Goal: Task Accomplishment & Management: Complete application form

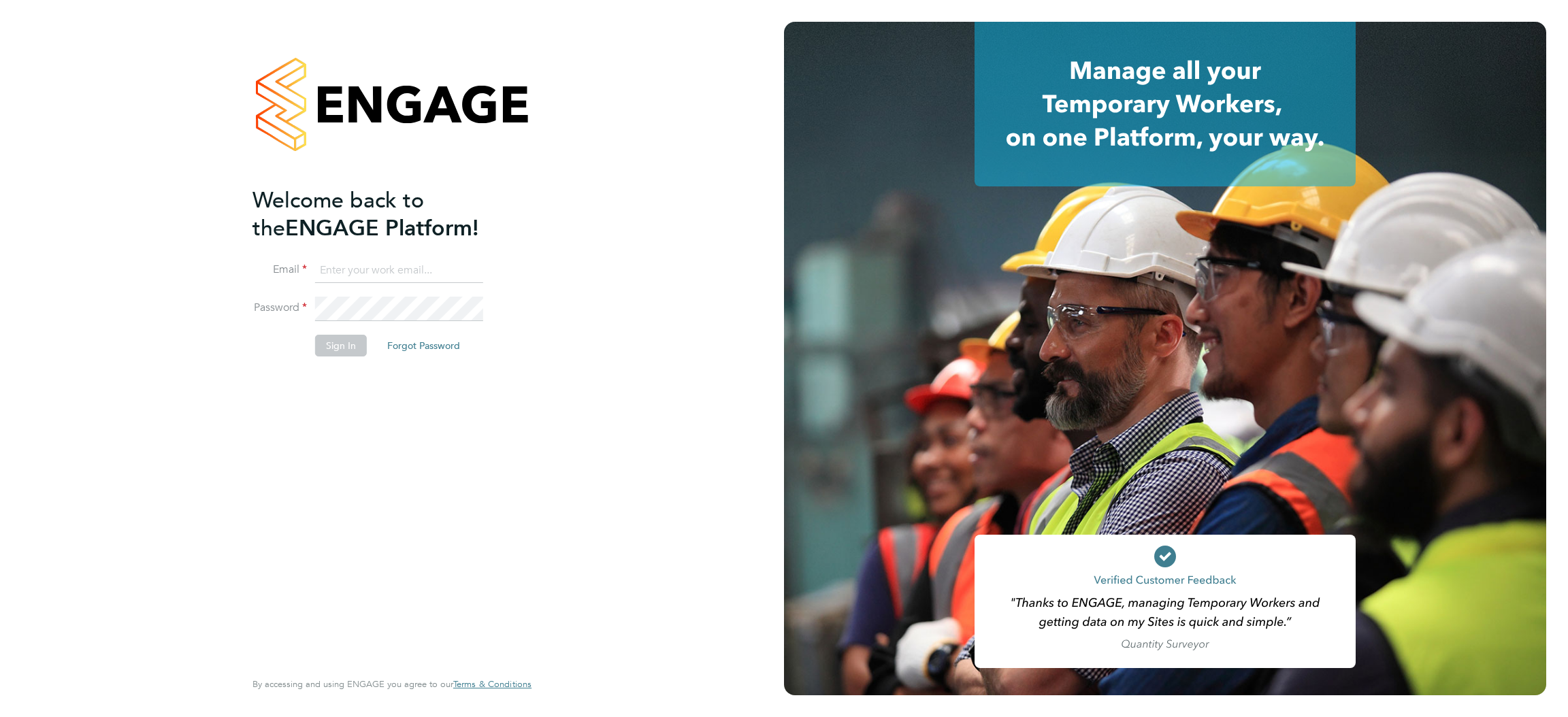
type input "d.murphy@oandb.co.uk"
click at [324, 354] on button "Sign In" at bounding box center [341, 345] width 52 height 22
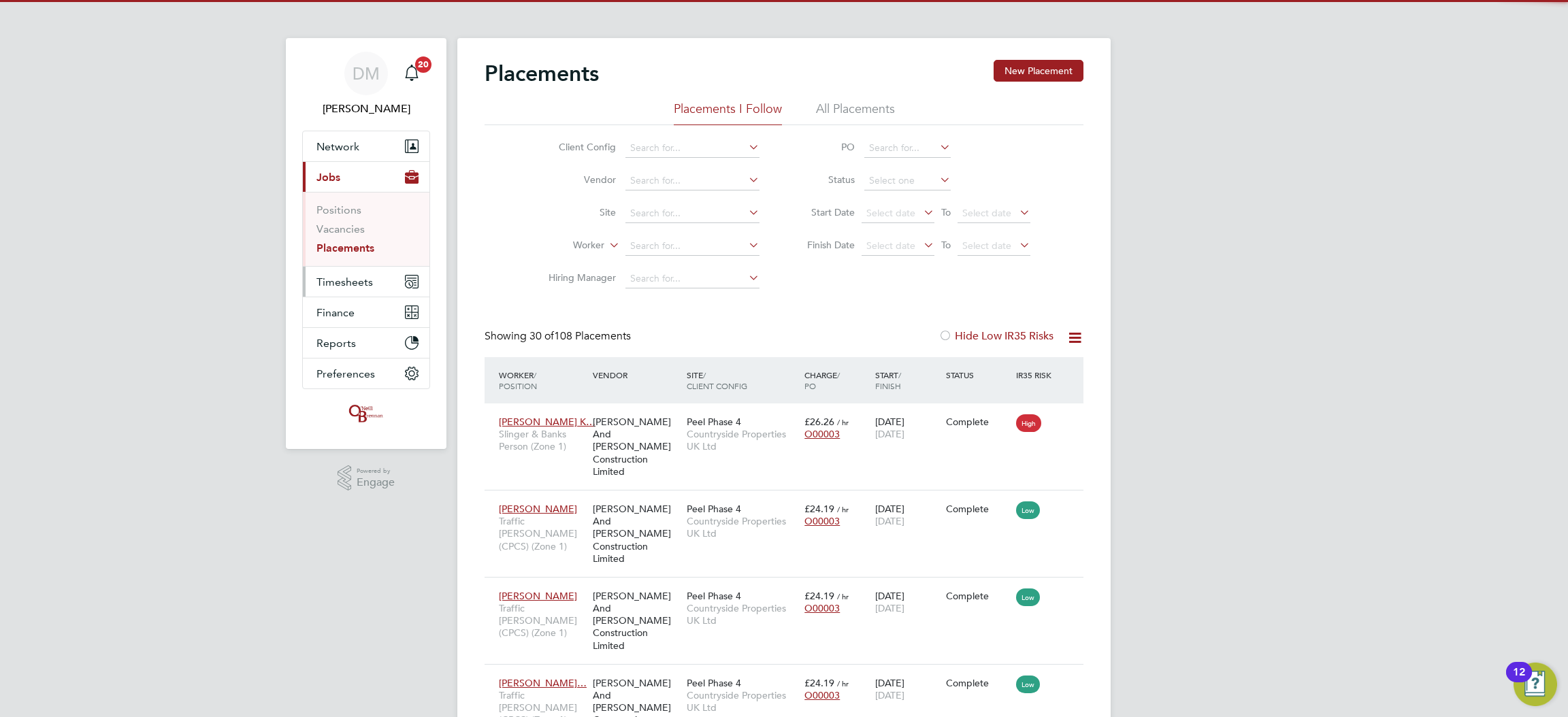
click at [334, 287] on span "Timesheets" at bounding box center [345, 282] width 57 height 13
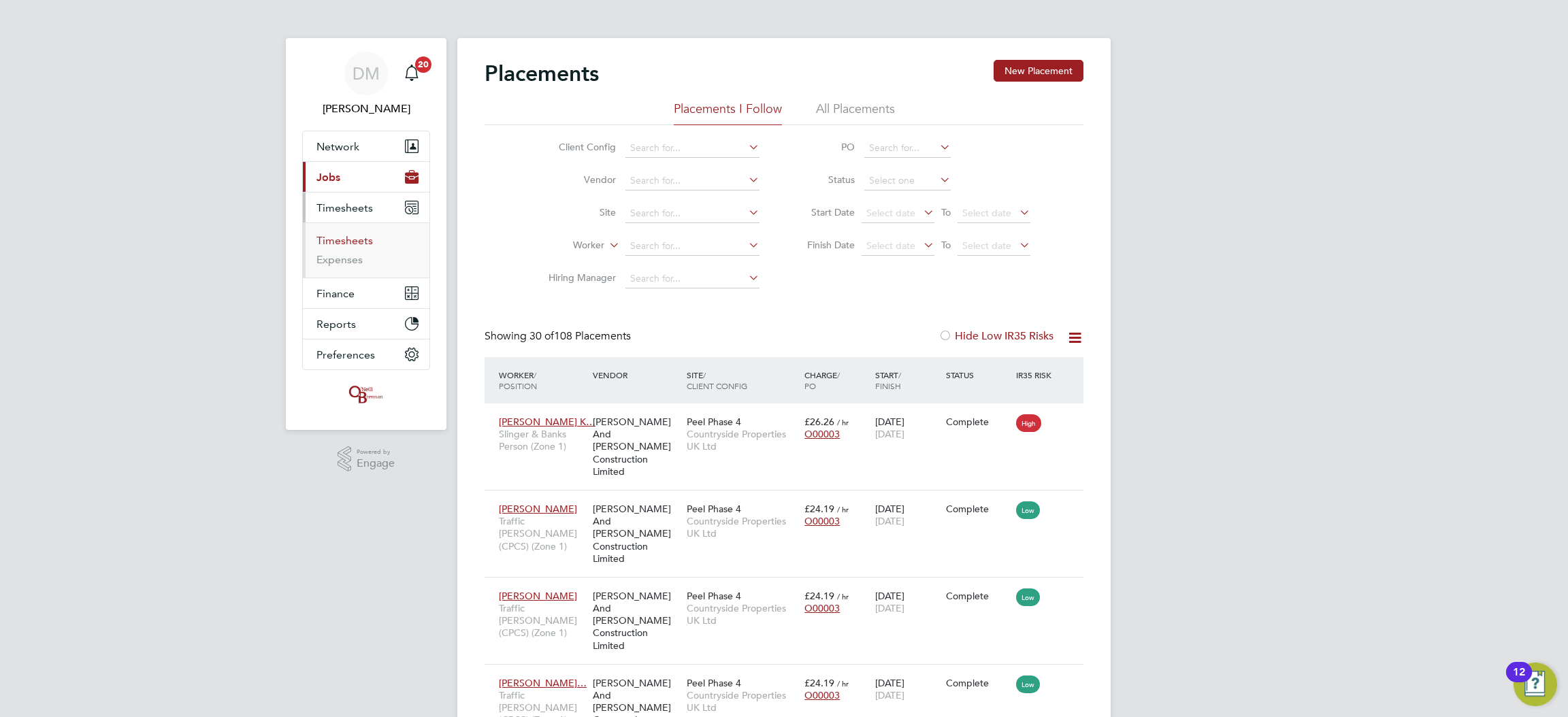
click at [352, 242] on link "Timesheets" at bounding box center [345, 240] width 57 height 13
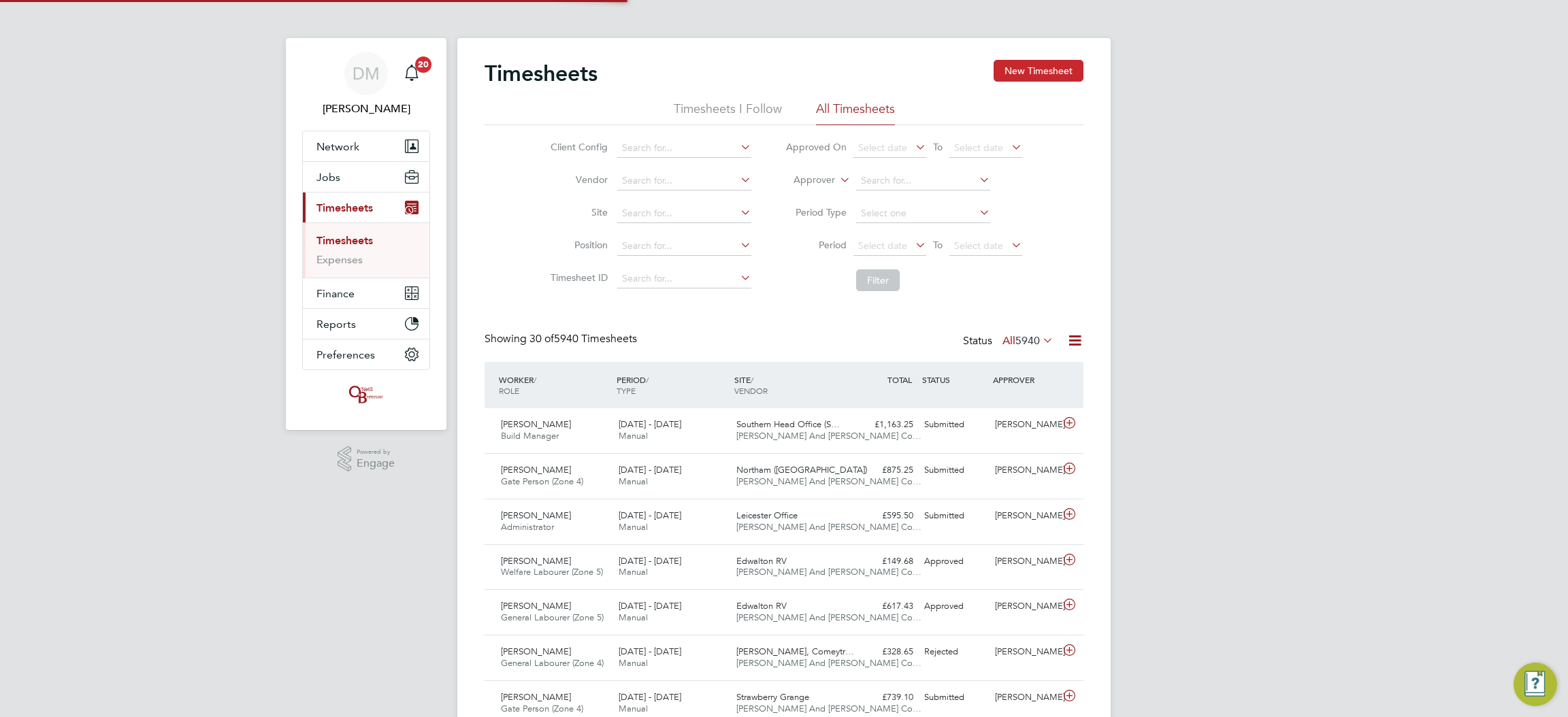
click at [1024, 71] on button "New Timesheet" at bounding box center [1039, 71] width 90 height 22
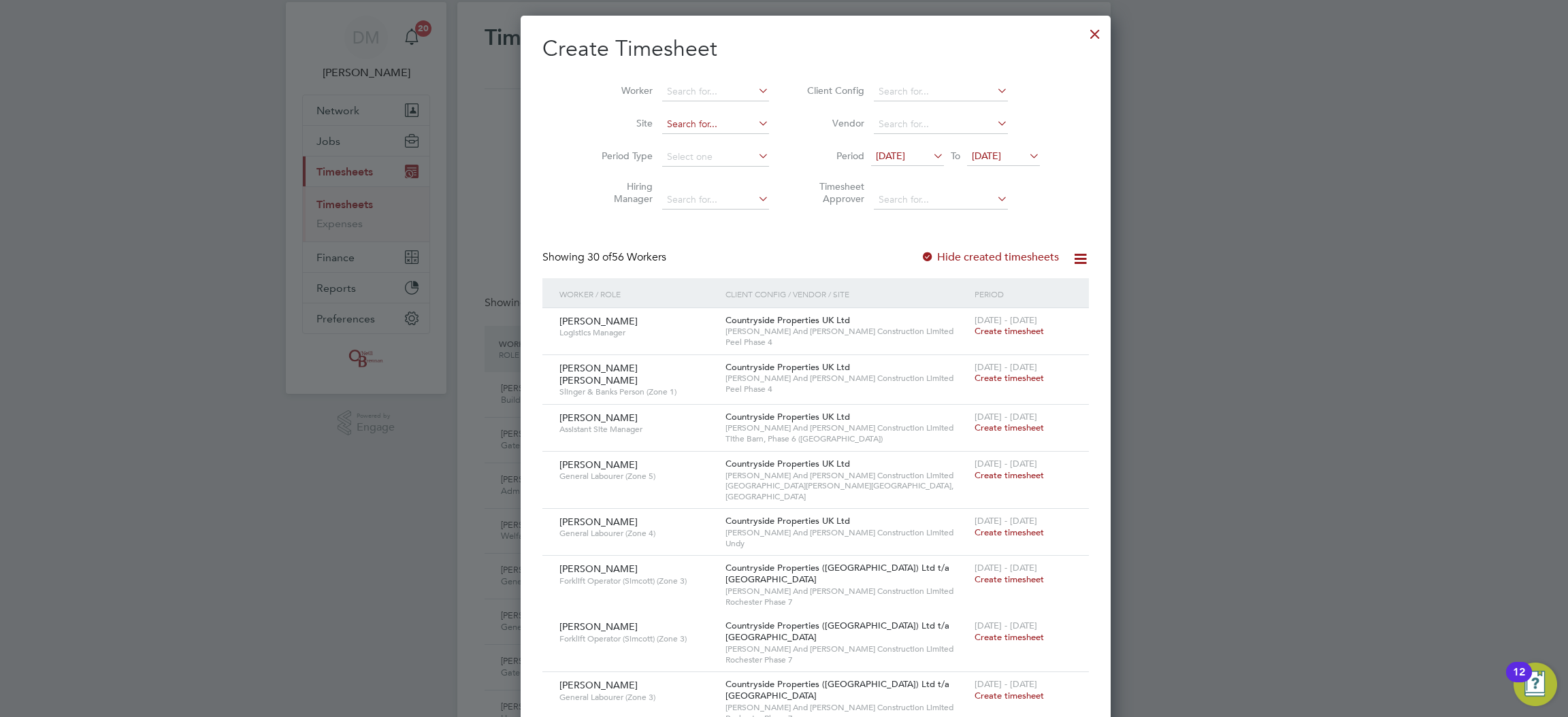
click at [695, 118] on input at bounding box center [716, 124] width 107 height 19
click at [680, 142] on li "Pee l Phase 4" at bounding box center [684, 143] width 109 height 18
type input "Peel Phase 4"
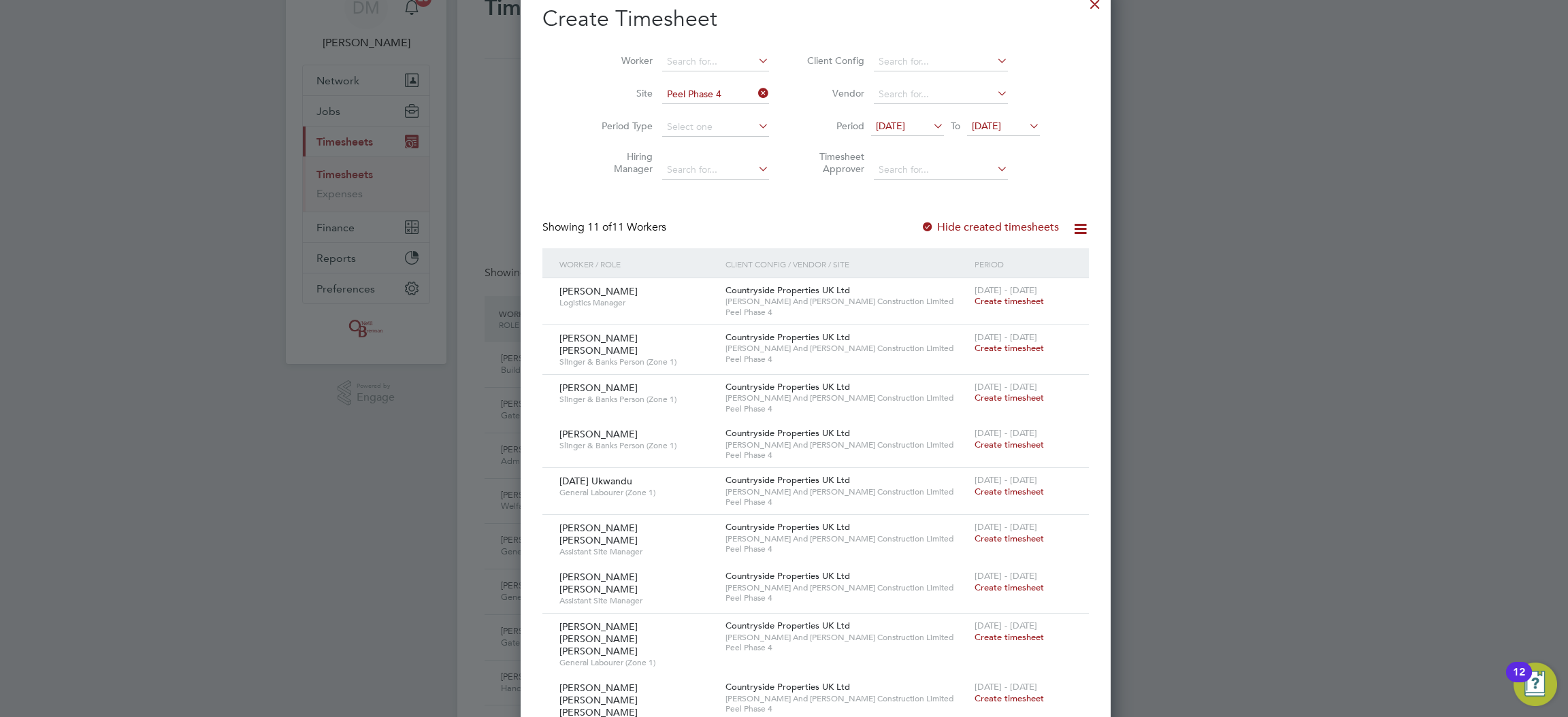
click at [972, 121] on span "[DATE]" at bounding box center [987, 125] width 29 height 12
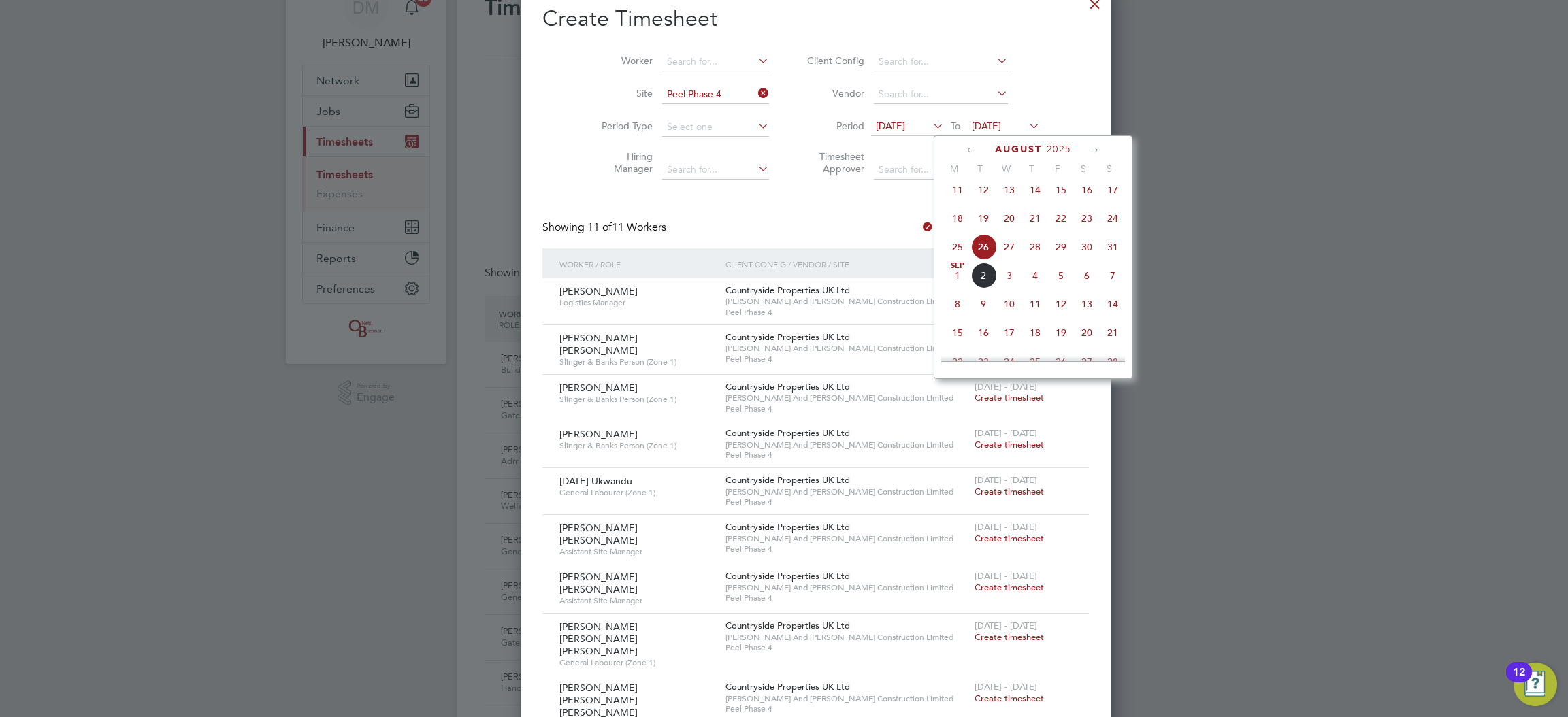
click at [1113, 257] on span "31" at bounding box center [1113, 246] width 26 height 26
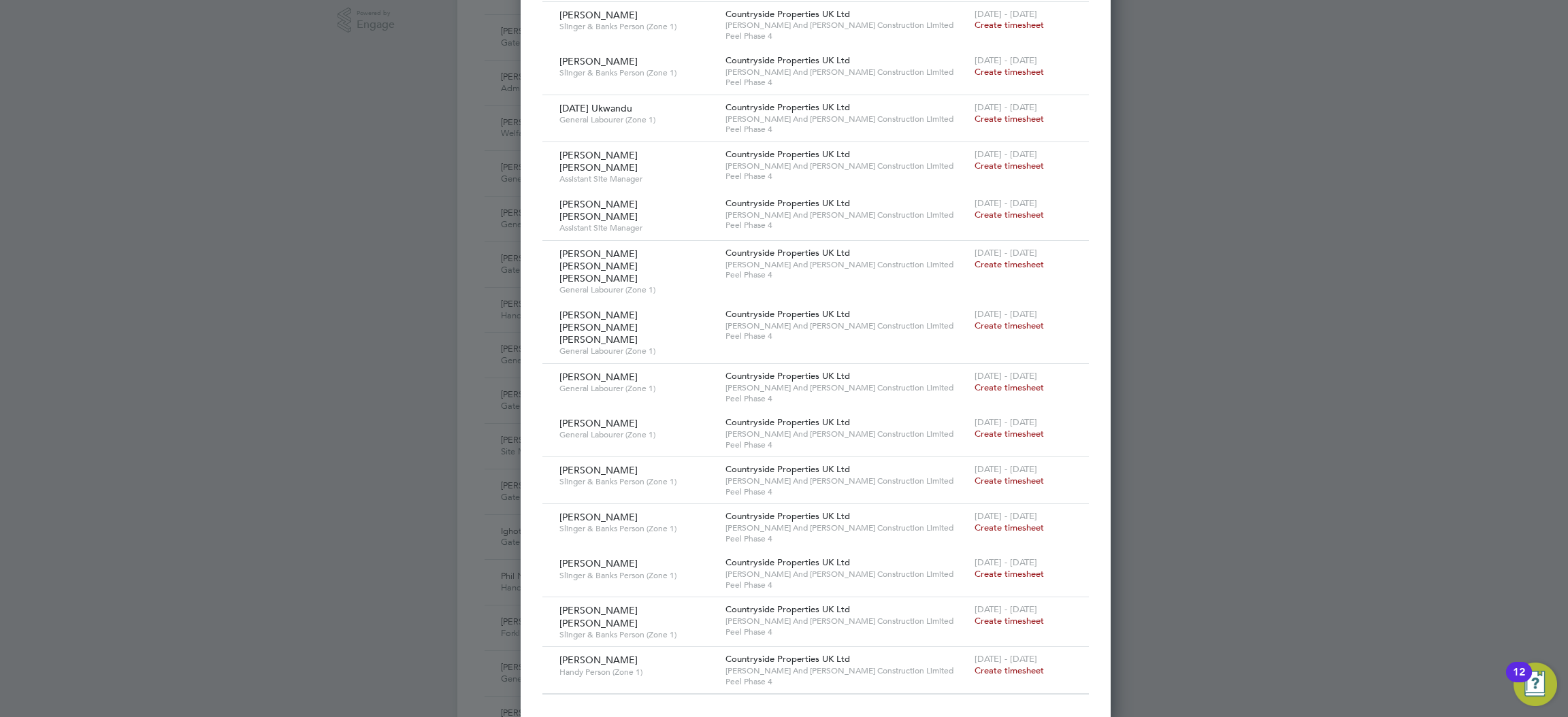
click at [975, 122] on span "Create timesheet" at bounding box center [1009, 118] width 69 height 12
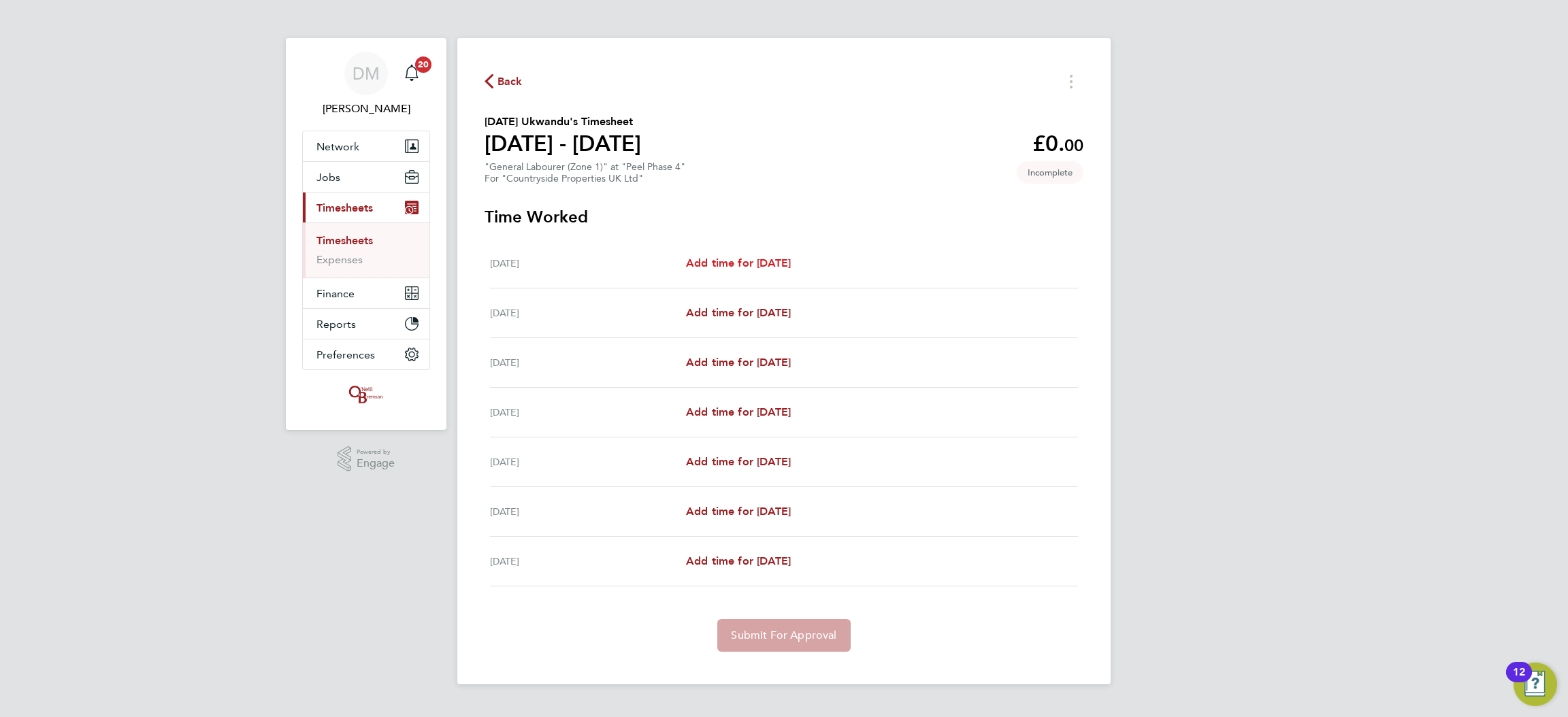
click at [754, 263] on span "Add time for [DATE]" at bounding box center [739, 263] width 105 height 13
select select "30"
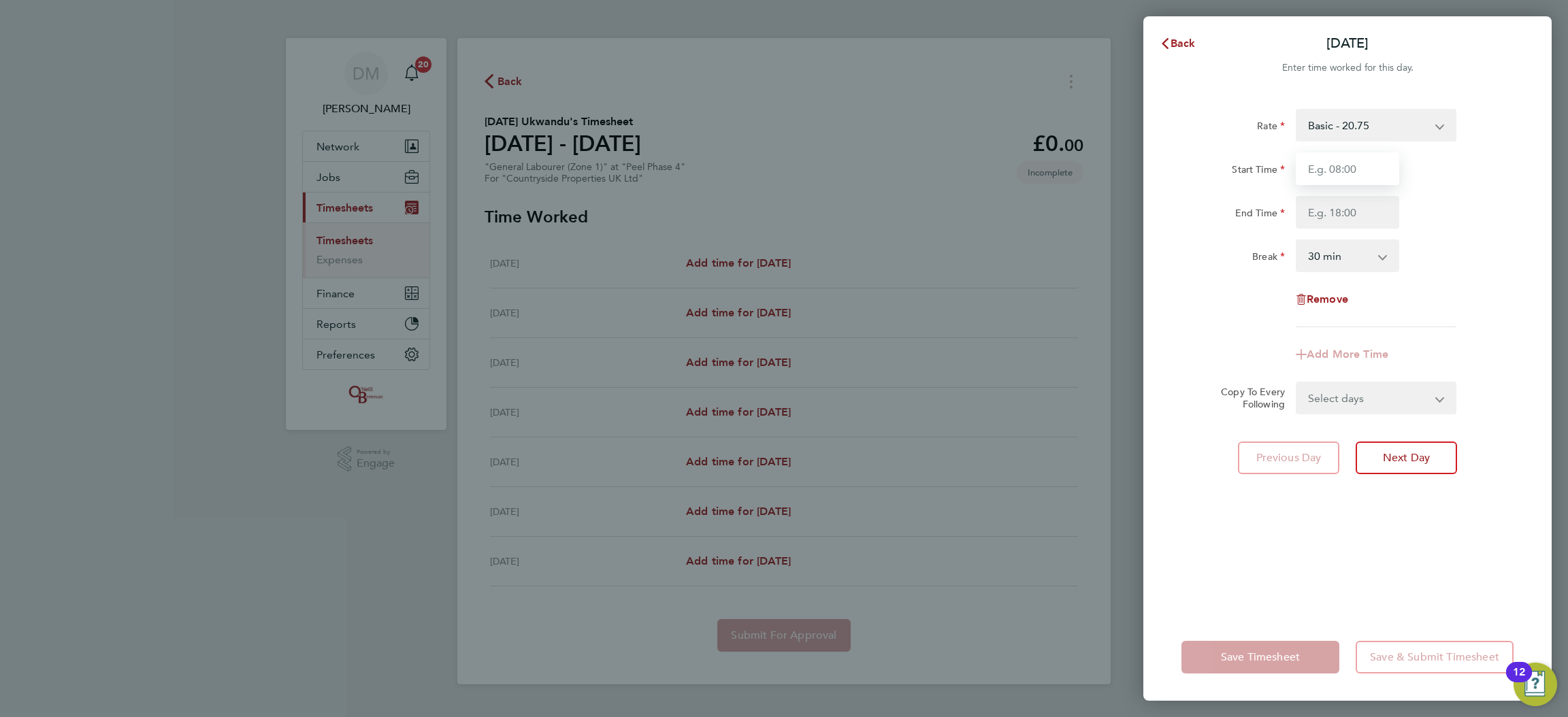
click at [1351, 167] on input "Start Time" at bounding box center [1348, 169] width 104 height 33
type input "08:00"
drag, startPoint x: 1348, startPoint y: 183, endPoint x: 1302, endPoint y: 179, distance: 46.2
click at [1302, 179] on input "08:00" at bounding box center [1348, 169] width 104 height 33
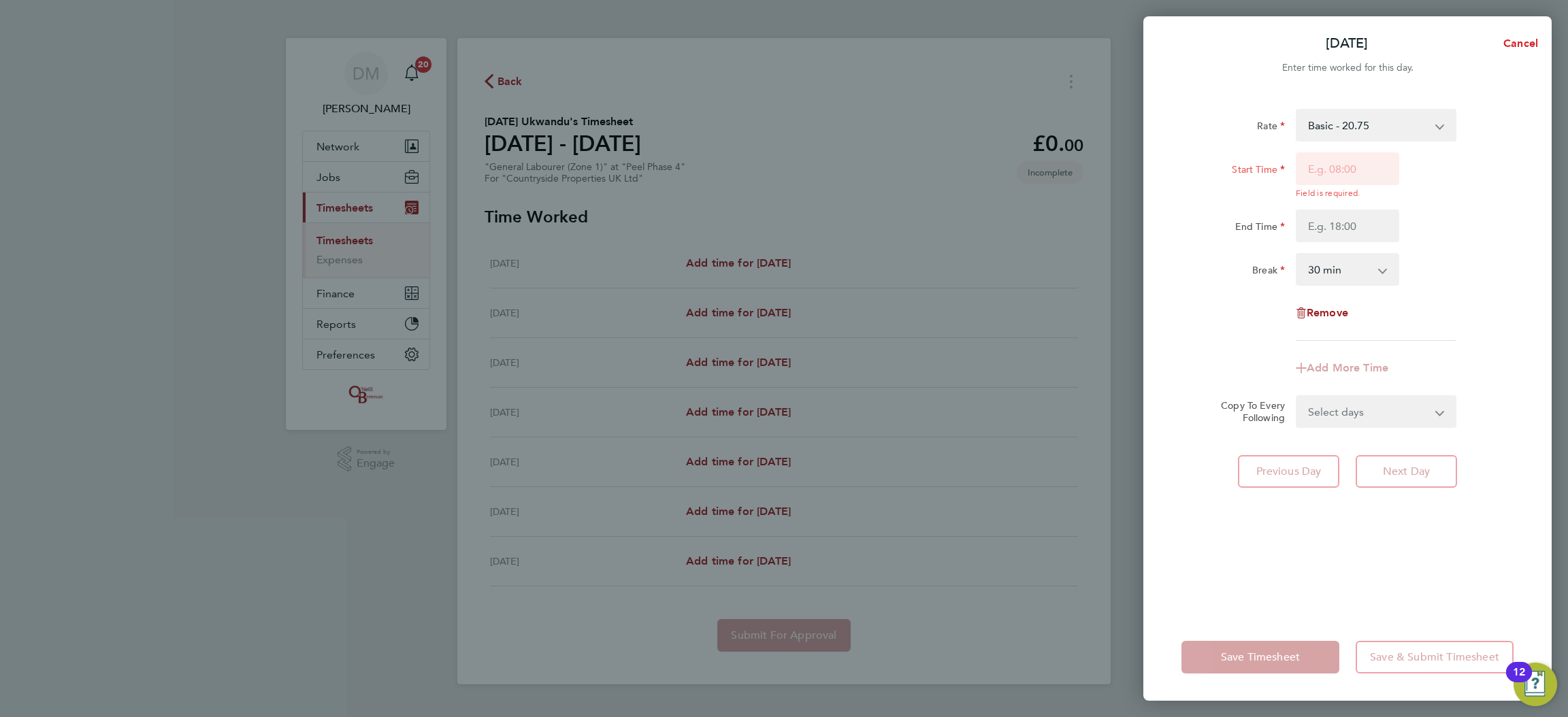
click at [1529, 45] on span "Cancel" at bounding box center [1518, 43] width 39 height 13
select select "30"
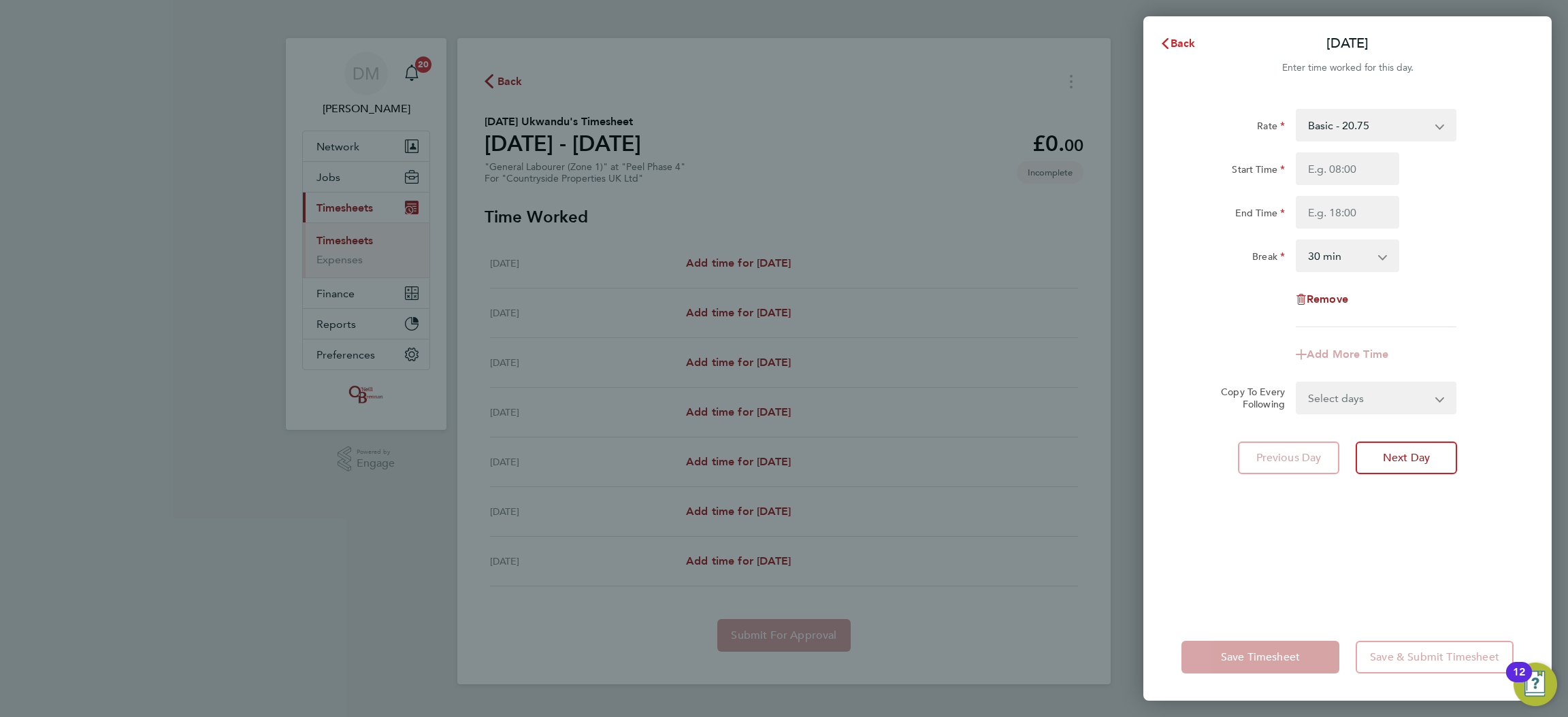
click at [1155, 39] on button "Back" at bounding box center [1178, 43] width 63 height 27
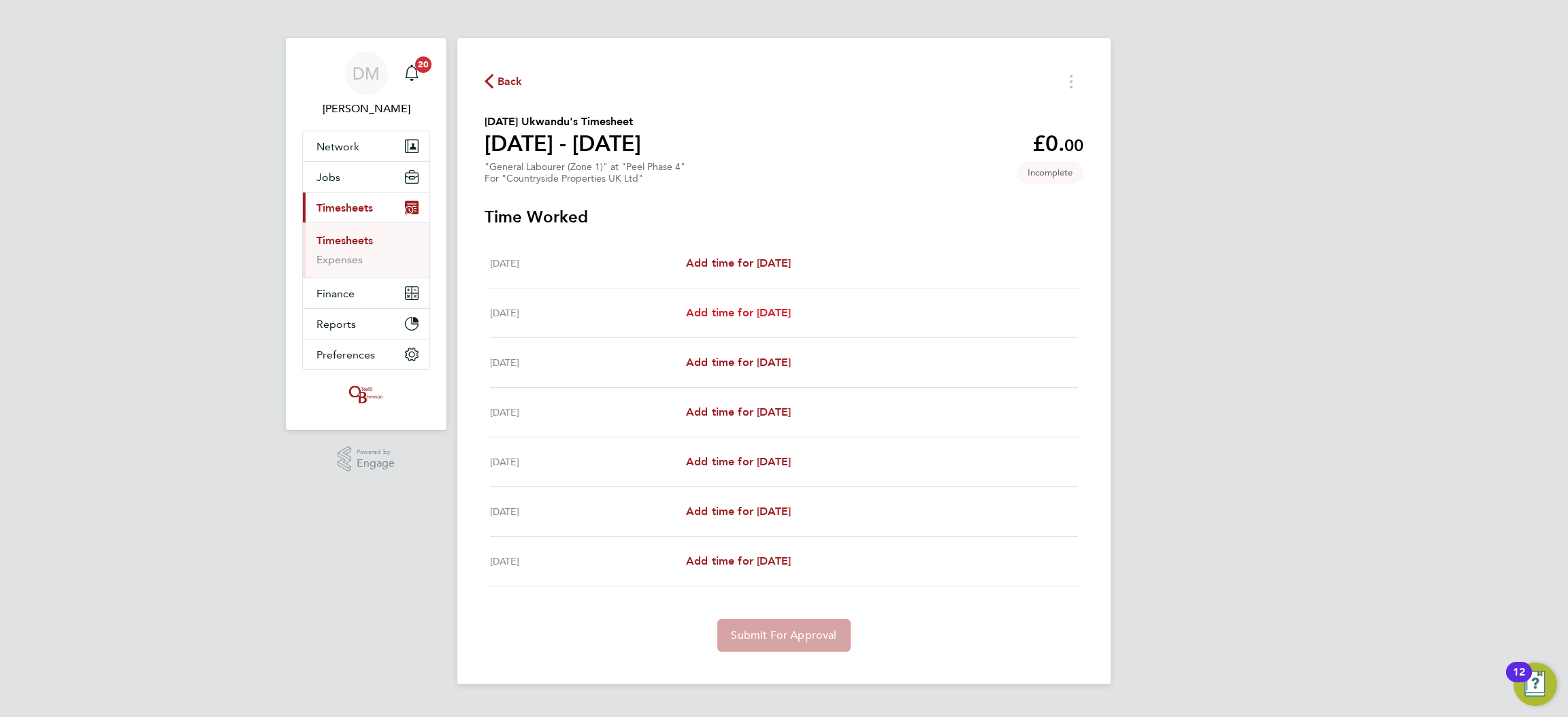
click at [750, 320] on link "Add time for [DATE]" at bounding box center [739, 312] width 105 height 16
select select "30"
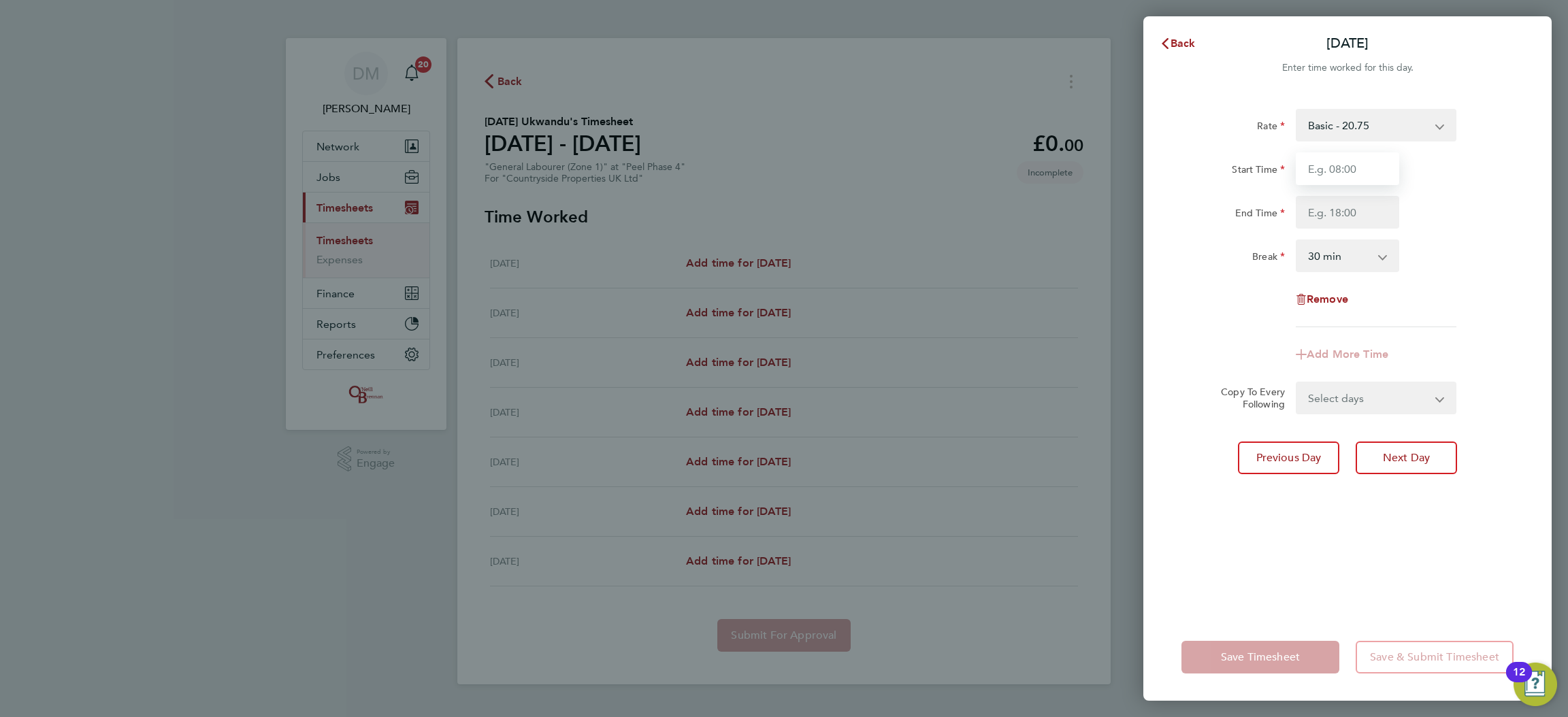
click at [1318, 165] on input "Start Time" at bounding box center [1348, 169] width 104 height 33
type input "08:00"
click at [1317, 228] on input "End Time" at bounding box center [1348, 212] width 104 height 33
type input "20:30"
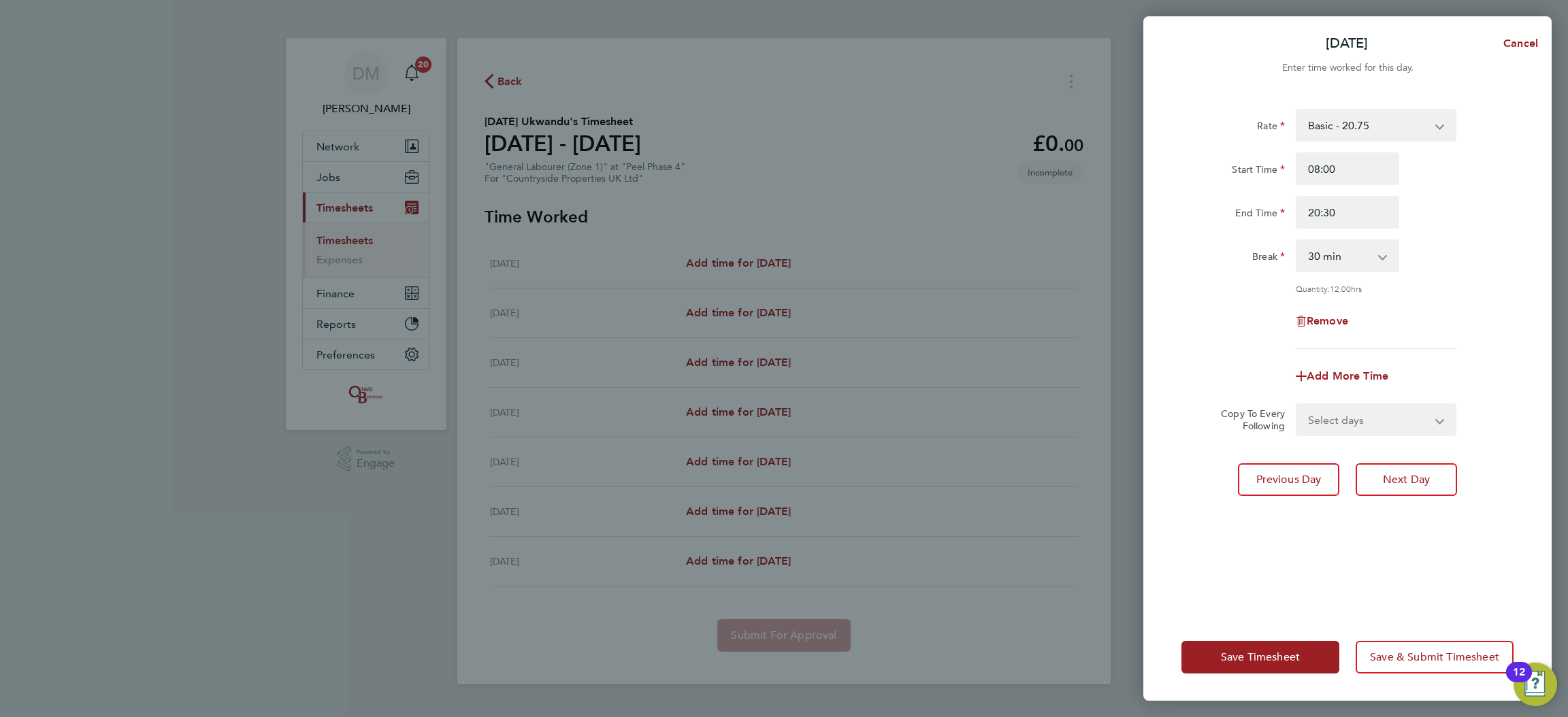
click at [1249, 362] on div "Add More Time" at bounding box center [1348, 376] width 343 height 33
click at [1341, 421] on select "Select days Day Weekday (Mon-Fri) Weekend (Sat-Sun) [DATE] [DATE] [DATE] [DATE]…" at bounding box center [1369, 419] width 143 height 30
select select "WED"
click at [1298, 405] on select "Select days Day Weekday (Mon-Fri) Weekend (Sat-Sun) [DATE] [DATE] [DATE] [DATE]…" at bounding box center [1369, 419] width 143 height 30
select select "[DATE]"
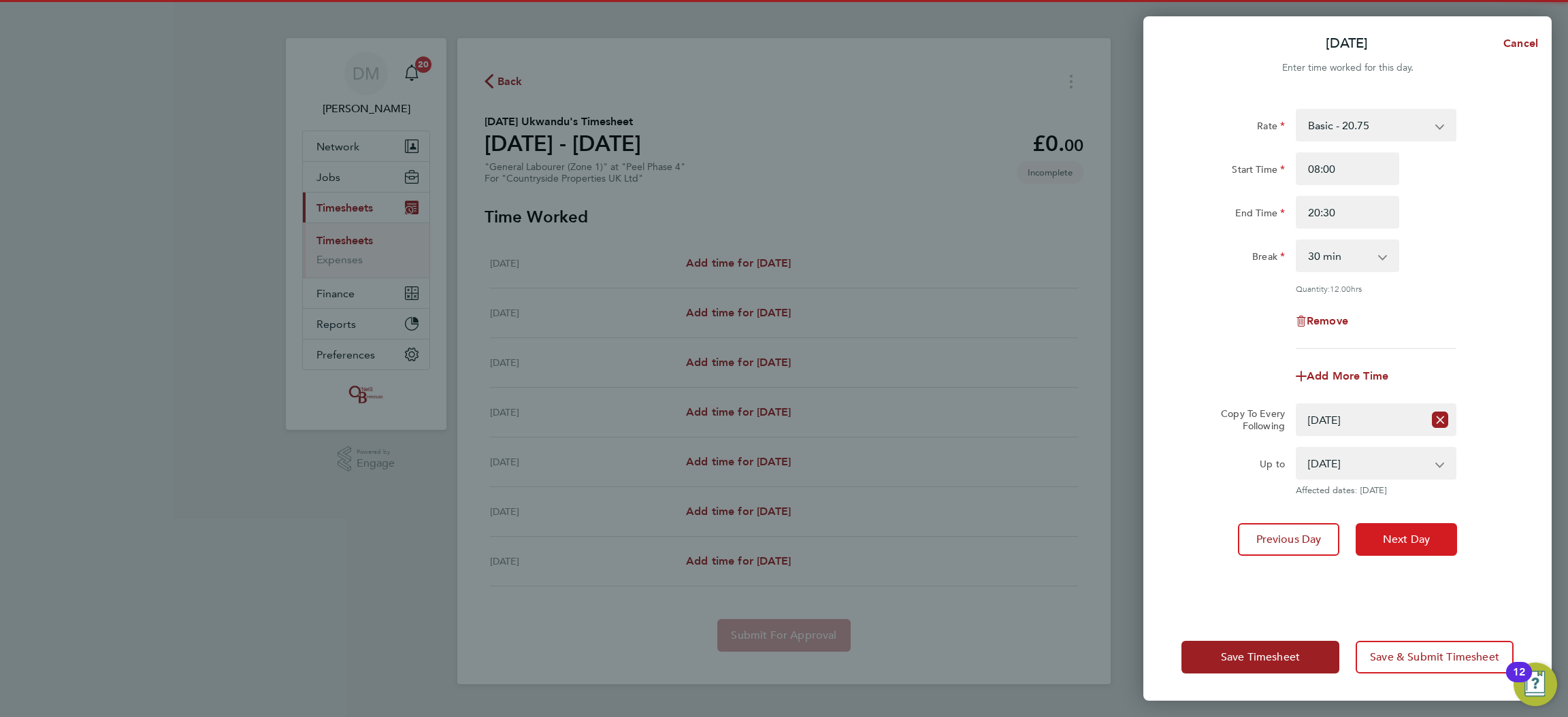
click at [1392, 530] on button "Next Day" at bounding box center [1406, 539] width 102 height 33
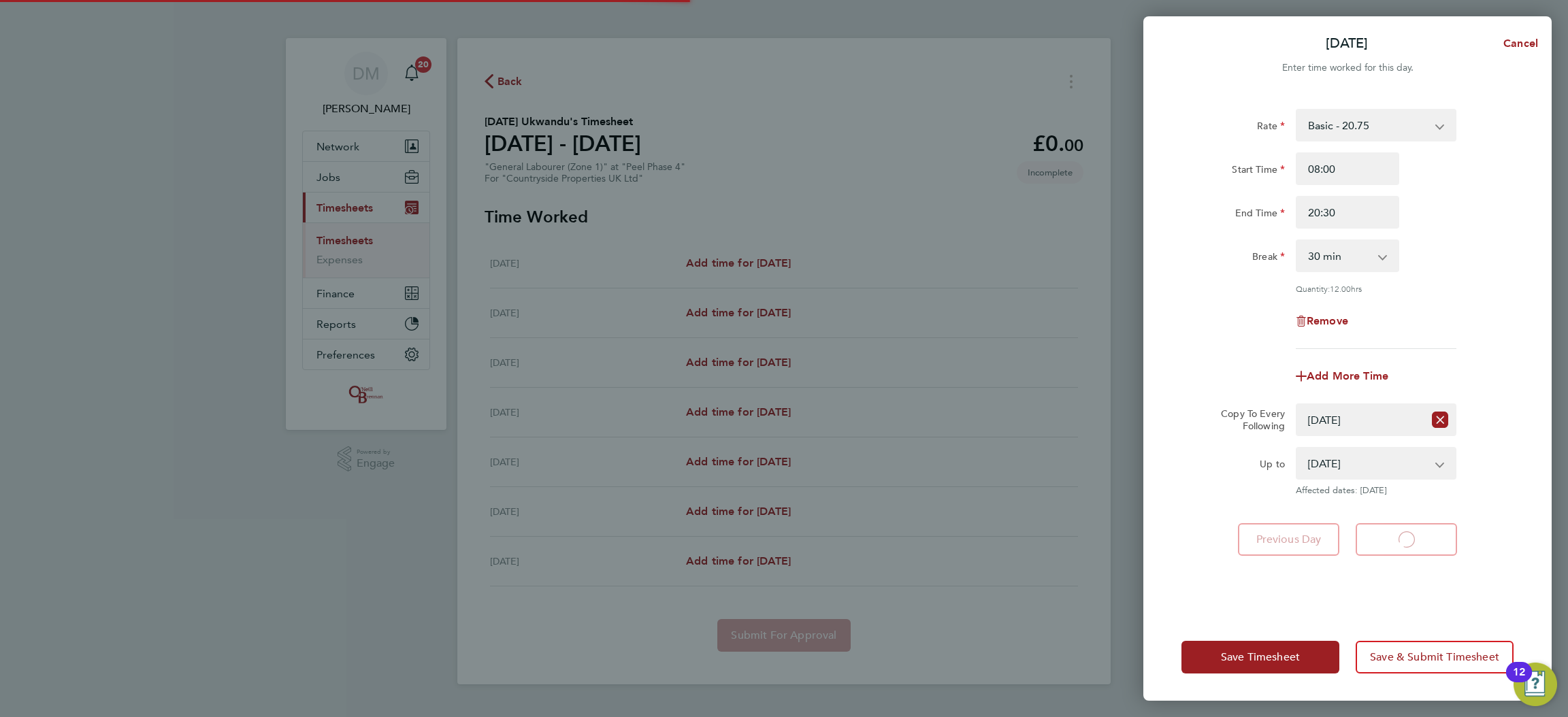
select select "30"
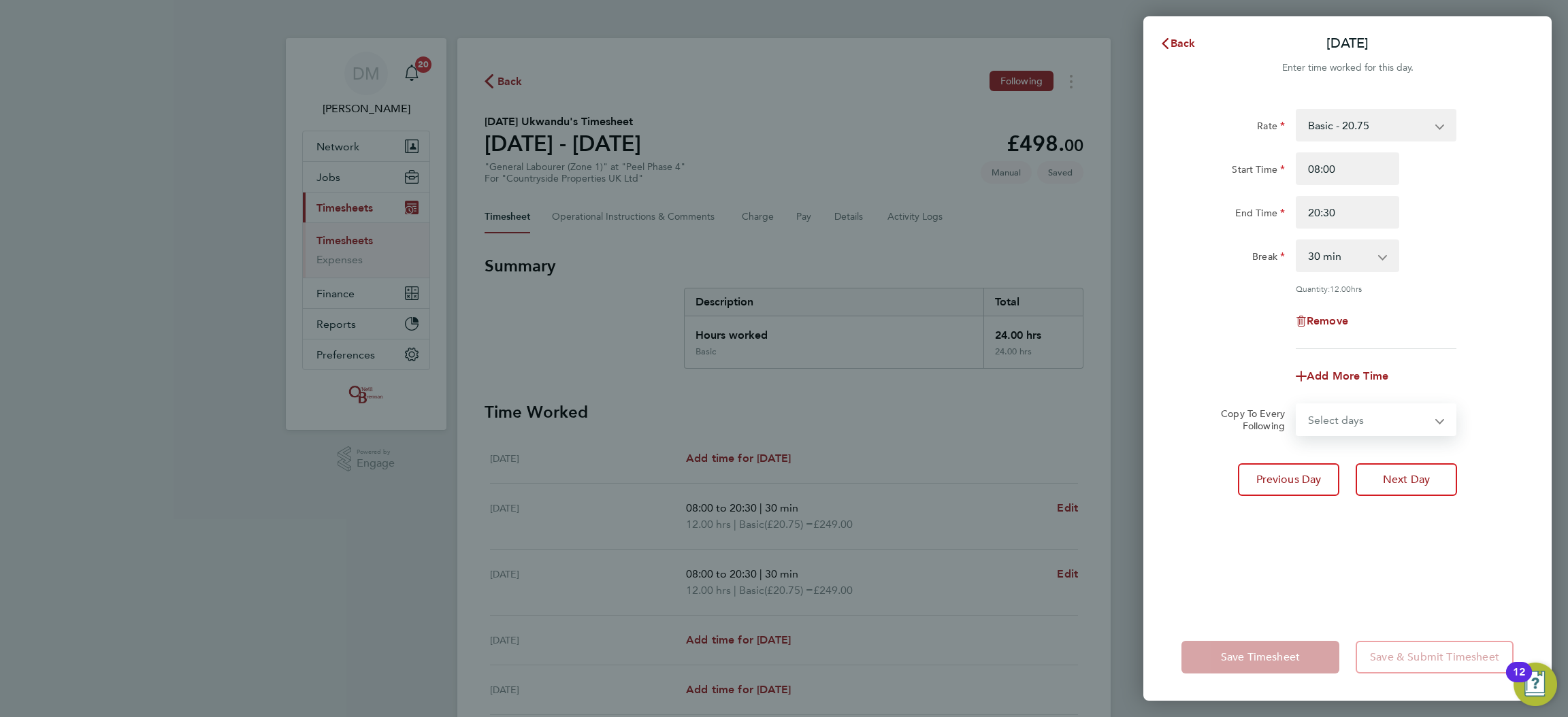
click at [1329, 434] on select "Select days Day Weekday (Mon-Fri) Weekend (Sat-Sun) [DATE] [DATE] [DATE] [DATE]" at bounding box center [1369, 419] width 143 height 30
select select "THU"
click at [1298, 405] on select "Select days Day Weekday (Mon-Fri) Weekend (Sat-Sun) [DATE] [DATE] [DATE] [DATE]" at bounding box center [1369, 419] width 143 height 30
select select "[DATE]"
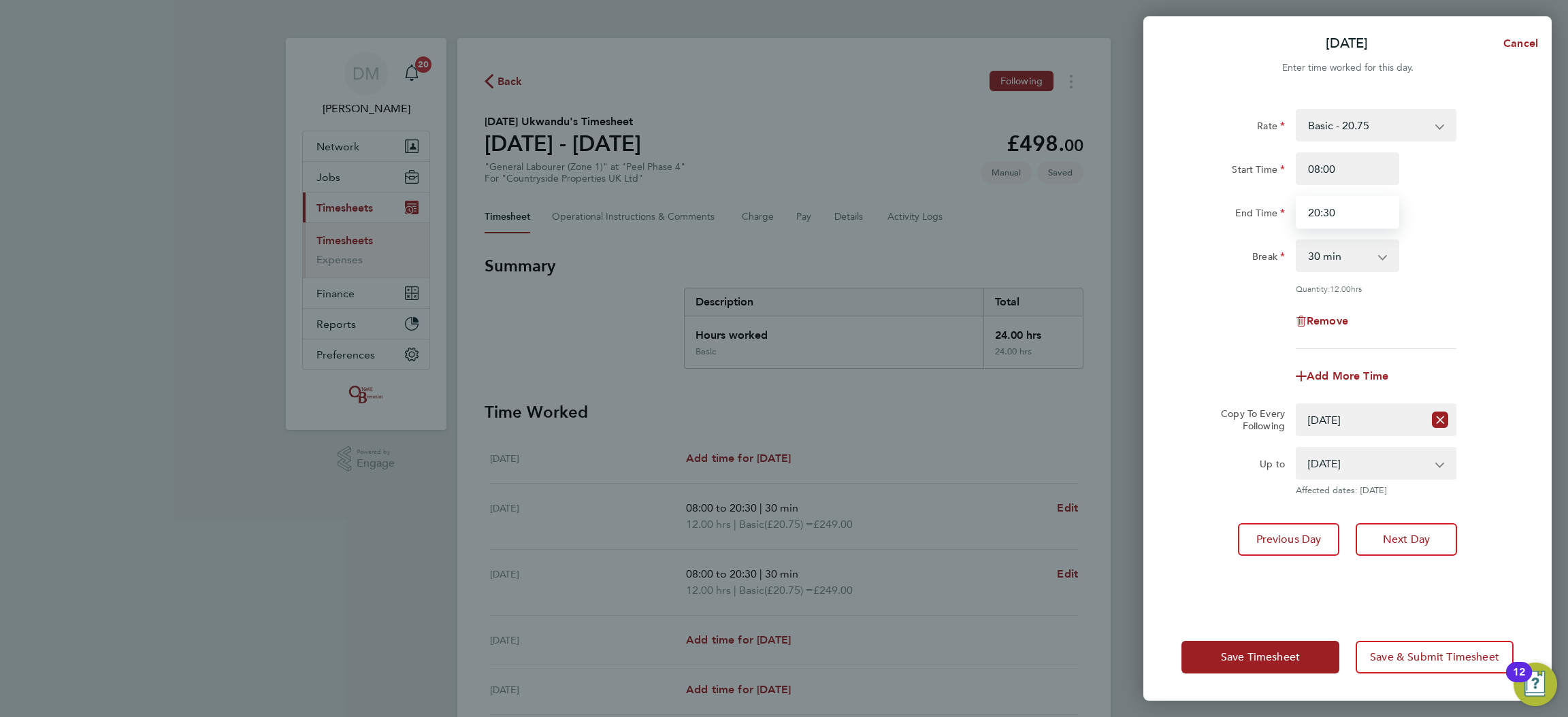
drag, startPoint x: 1358, startPoint y: 214, endPoint x: 1228, endPoint y: 223, distance: 130.3
click at [1228, 223] on div "End Time 20:30" at bounding box center [1348, 212] width 343 height 33
type input "18:30"
click at [1265, 321] on div "Remove" at bounding box center [1348, 321] width 343 height 33
click at [1362, 459] on select "[DATE] [DATE] [DATE] [DATE]" at bounding box center [1368, 464] width 141 height 30
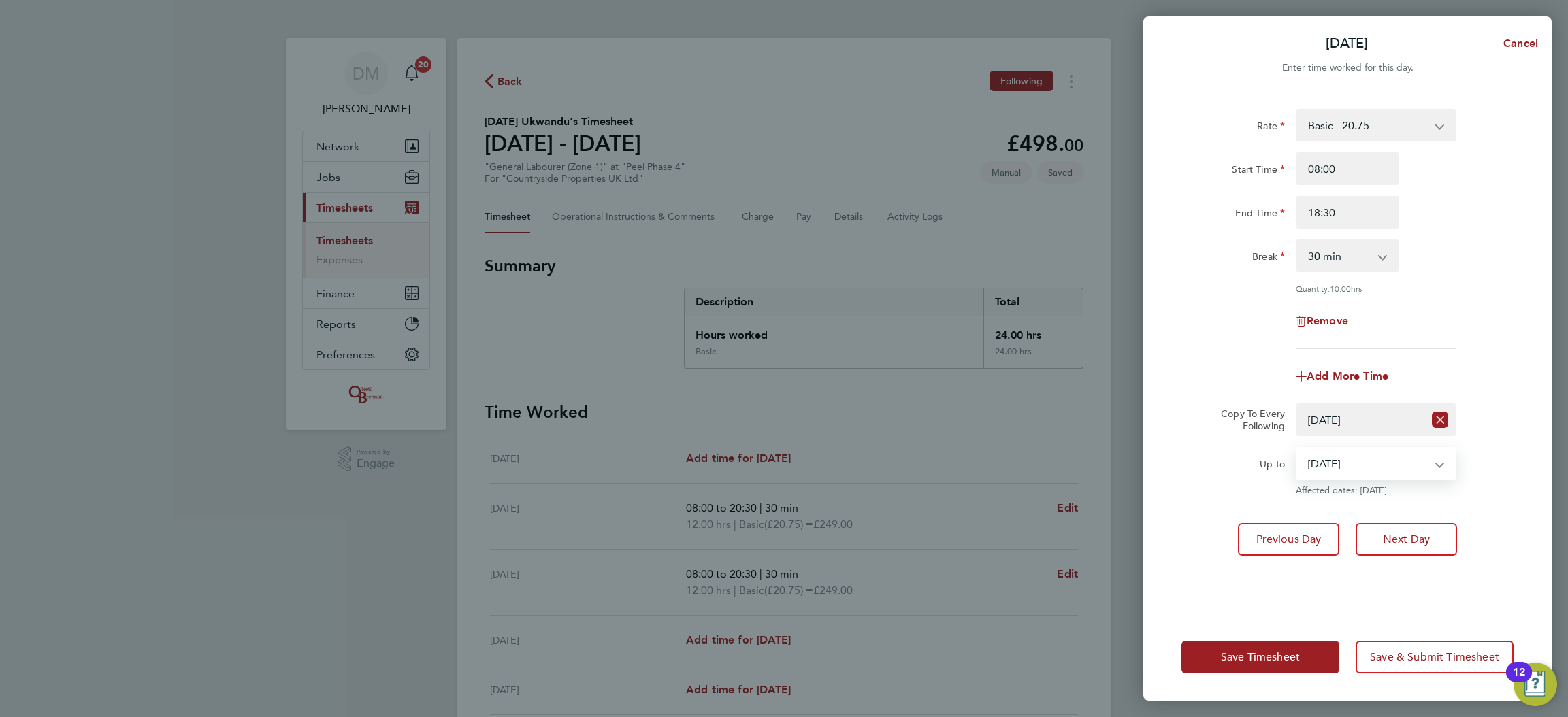
click at [1256, 452] on div "Up to" at bounding box center [1233, 461] width 104 height 27
click at [1384, 541] on span "Next Day" at bounding box center [1406, 539] width 47 height 13
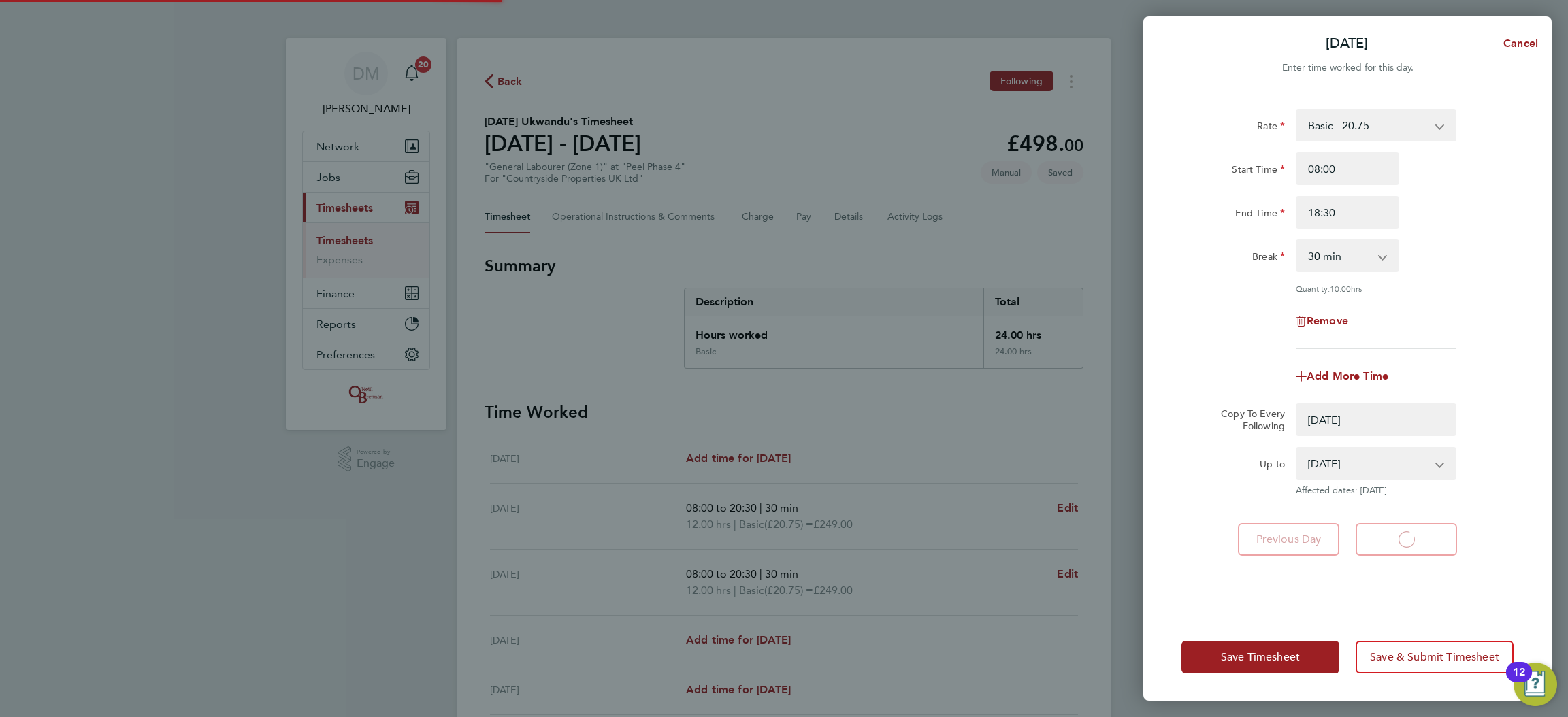
select select "0: null"
select select "30"
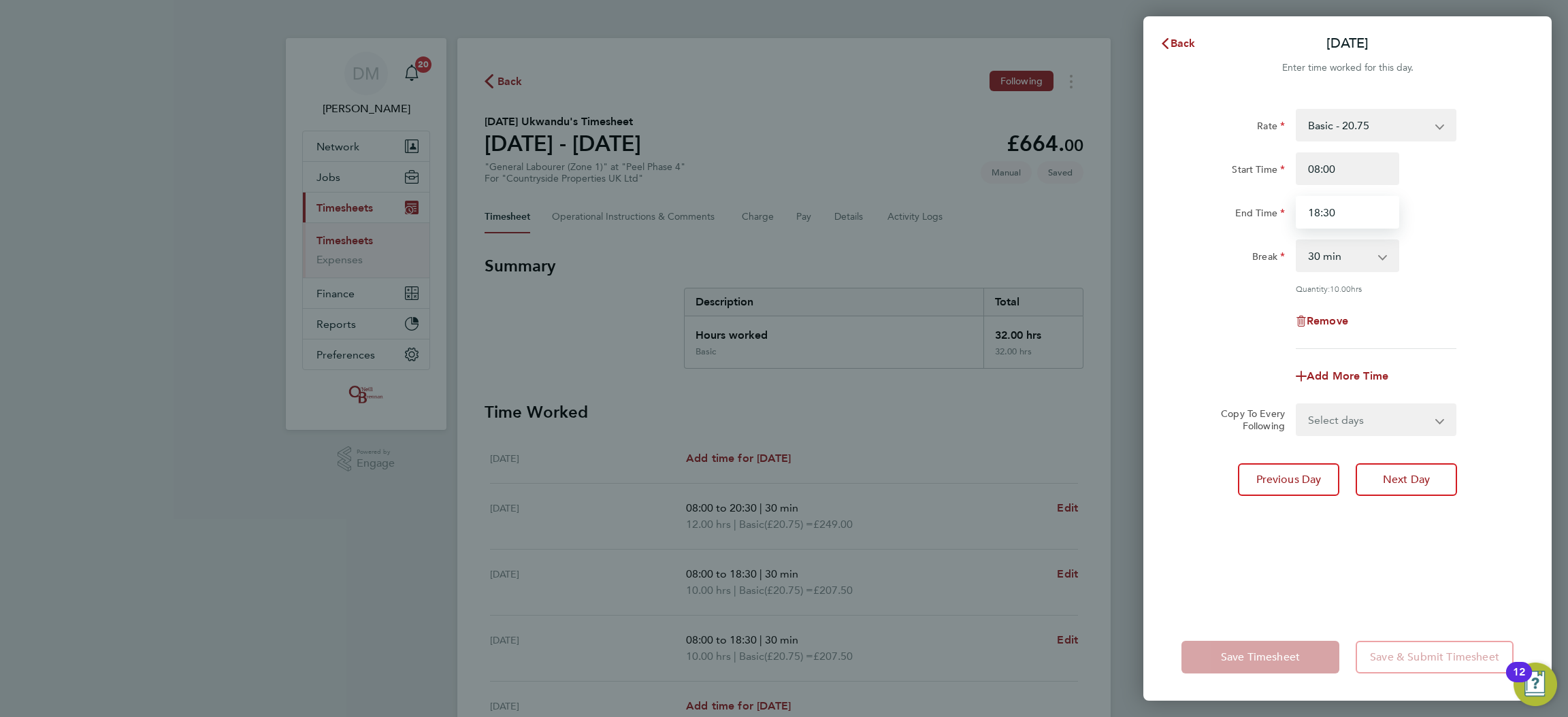
drag, startPoint x: 1357, startPoint y: 206, endPoint x: 1098, endPoint y: 215, distance: 259.2
click at [1098, 215] on div "Back [DATE] Enter time worked for this day. Rate Basic - 20.75 Start Time 08:00…" at bounding box center [784, 358] width 1568 height 717
type input "20:30"
click at [1326, 424] on select "Select days Day Weekend (Sat-Sun) [DATE] [DATE] [DATE]" at bounding box center [1369, 419] width 143 height 30
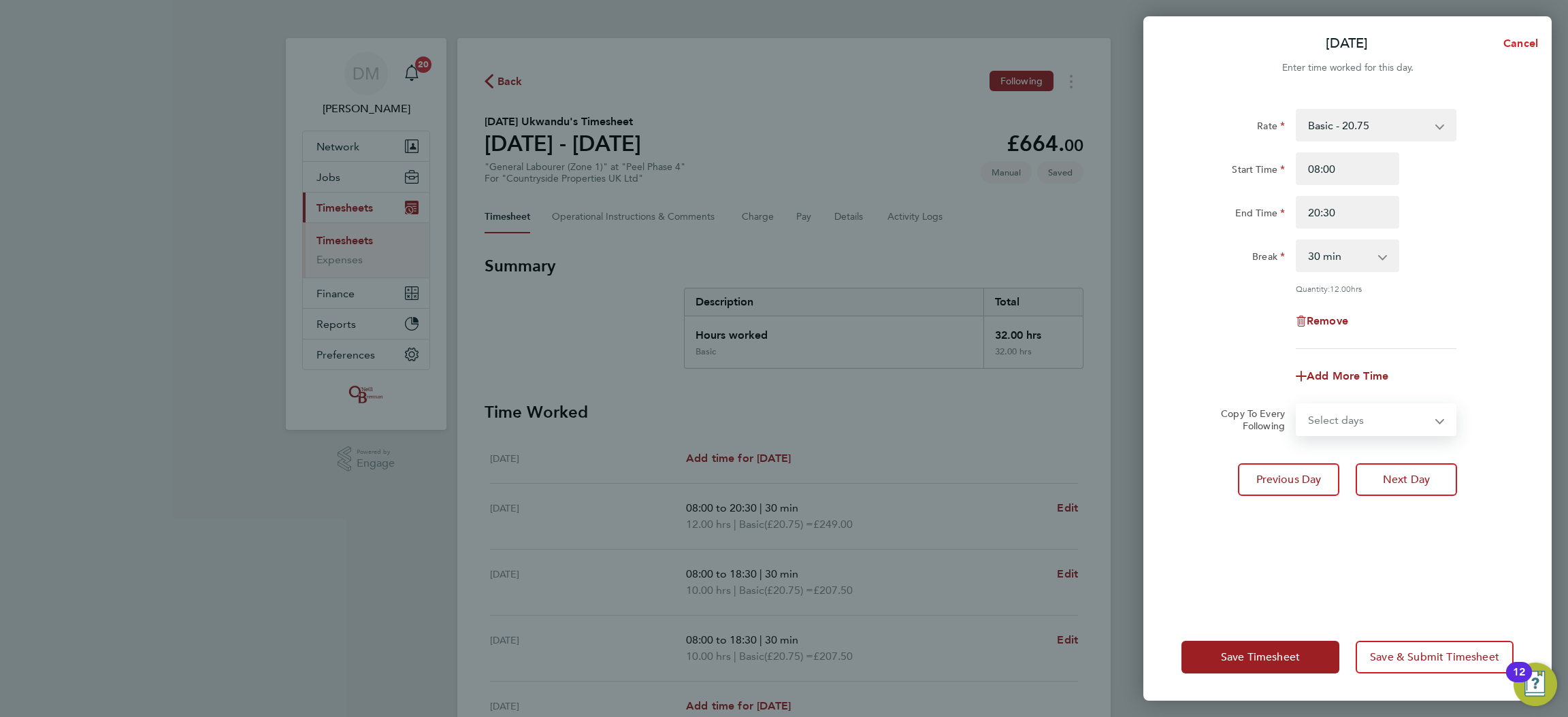
click at [1515, 44] on span "Cancel" at bounding box center [1518, 43] width 39 height 13
select select "30"
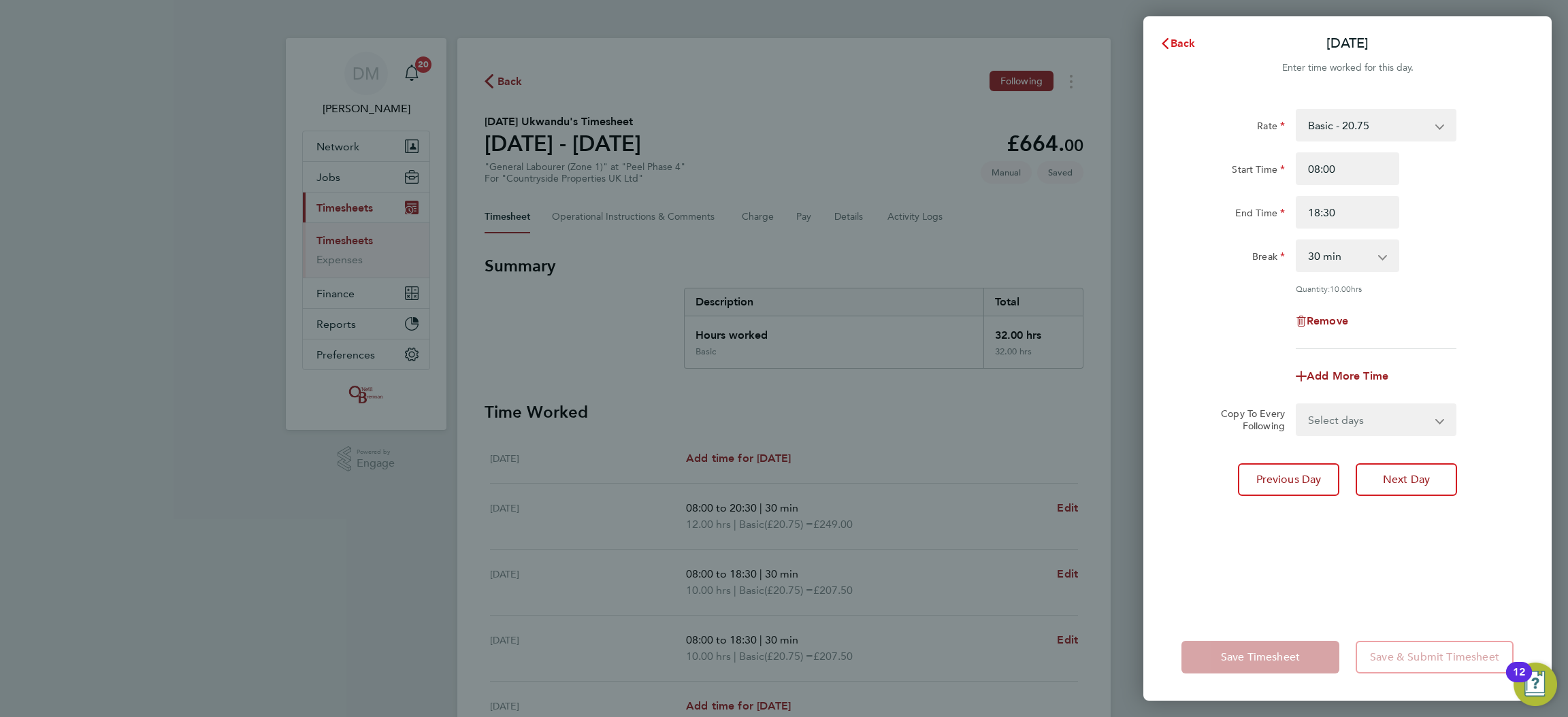
click at [1173, 39] on span "Back" at bounding box center [1184, 43] width 25 height 13
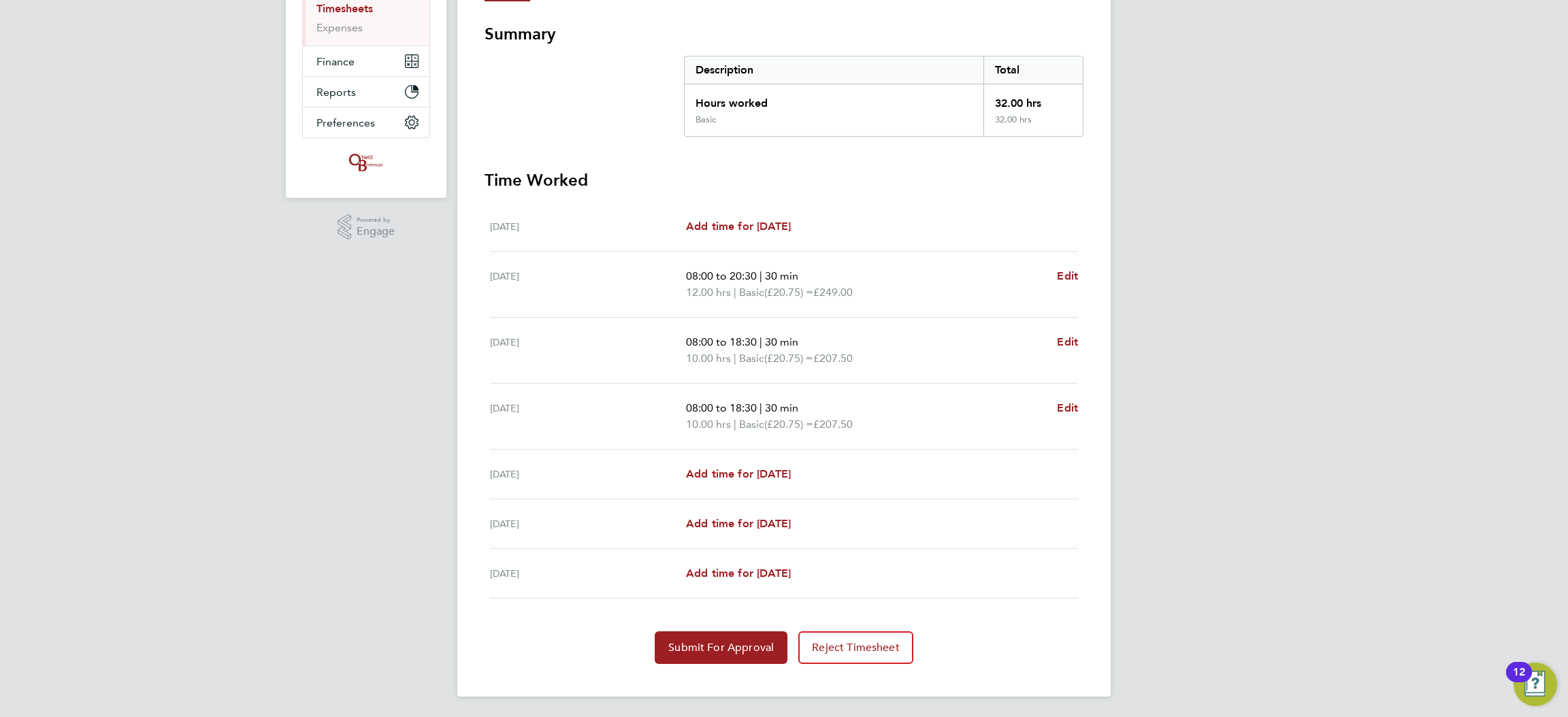
scroll to position [231, 0]
click at [739, 467] on link "Add time for [DATE]" at bounding box center [739, 475] width 105 height 16
select select "30"
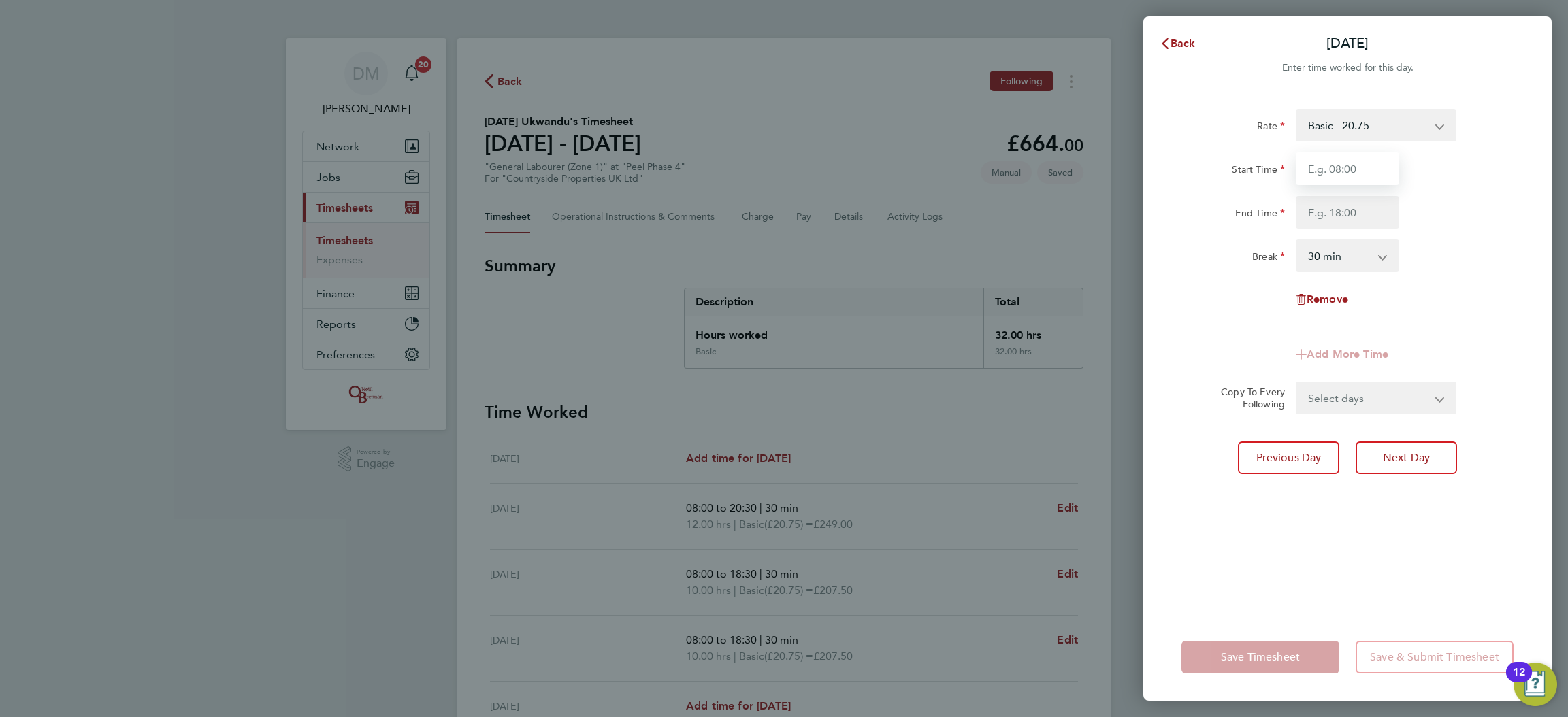
click at [1336, 182] on input "Start Time" at bounding box center [1348, 169] width 104 height 33
type input "08:00"
click at [1334, 212] on input "End Time" at bounding box center [1348, 212] width 104 height 33
type input "20:30"
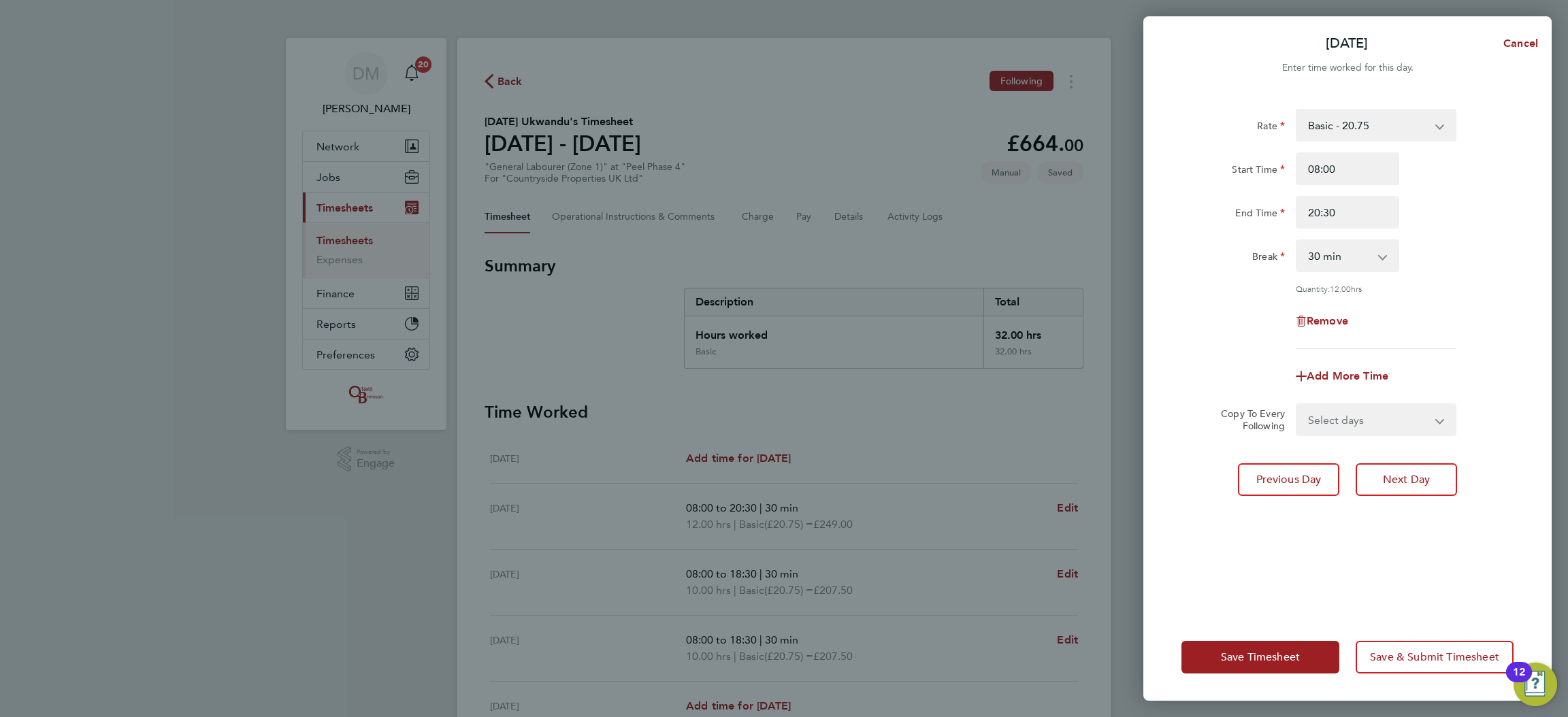
click at [1259, 378] on form "Rate Basic - 20.75 Start Time 08:00 End Time 20:30 Break 0 min 15 min 30 min 45…" at bounding box center [1347, 273] width 332 height 328
click at [1325, 410] on select "Select days Day Weekend (Sat-Sun) [DATE] [DATE]" at bounding box center [1369, 419] width 143 height 30
select select "SAT"
click at [1298, 405] on select "Select days Day Weekend (Sat-Sun) [DATE] [DATE]" at bounding box center [1369, 419] width 143 height 30
select select "[DATE]"
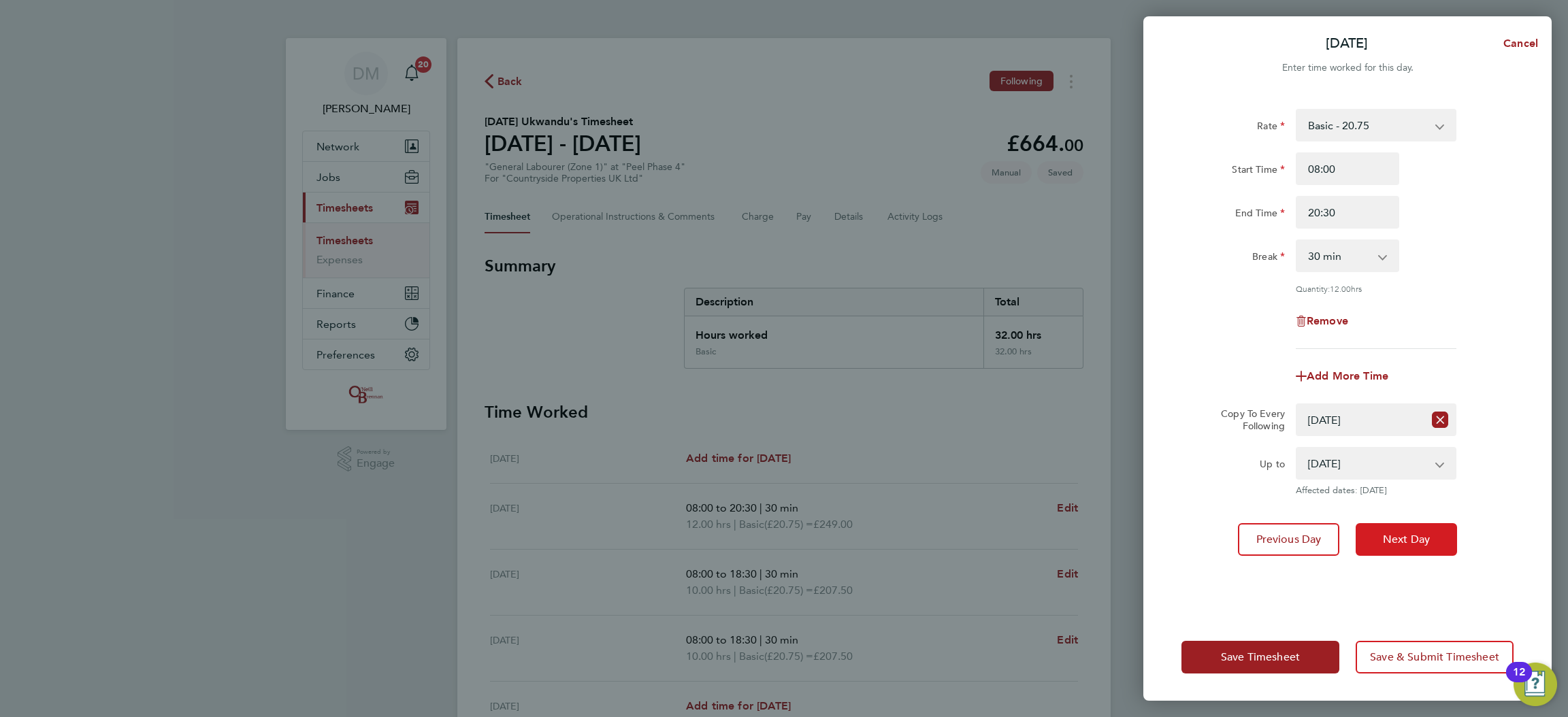
click at [1399, 541] on span "Next Day" at bounding box center [1406, 539] width 47 height 13
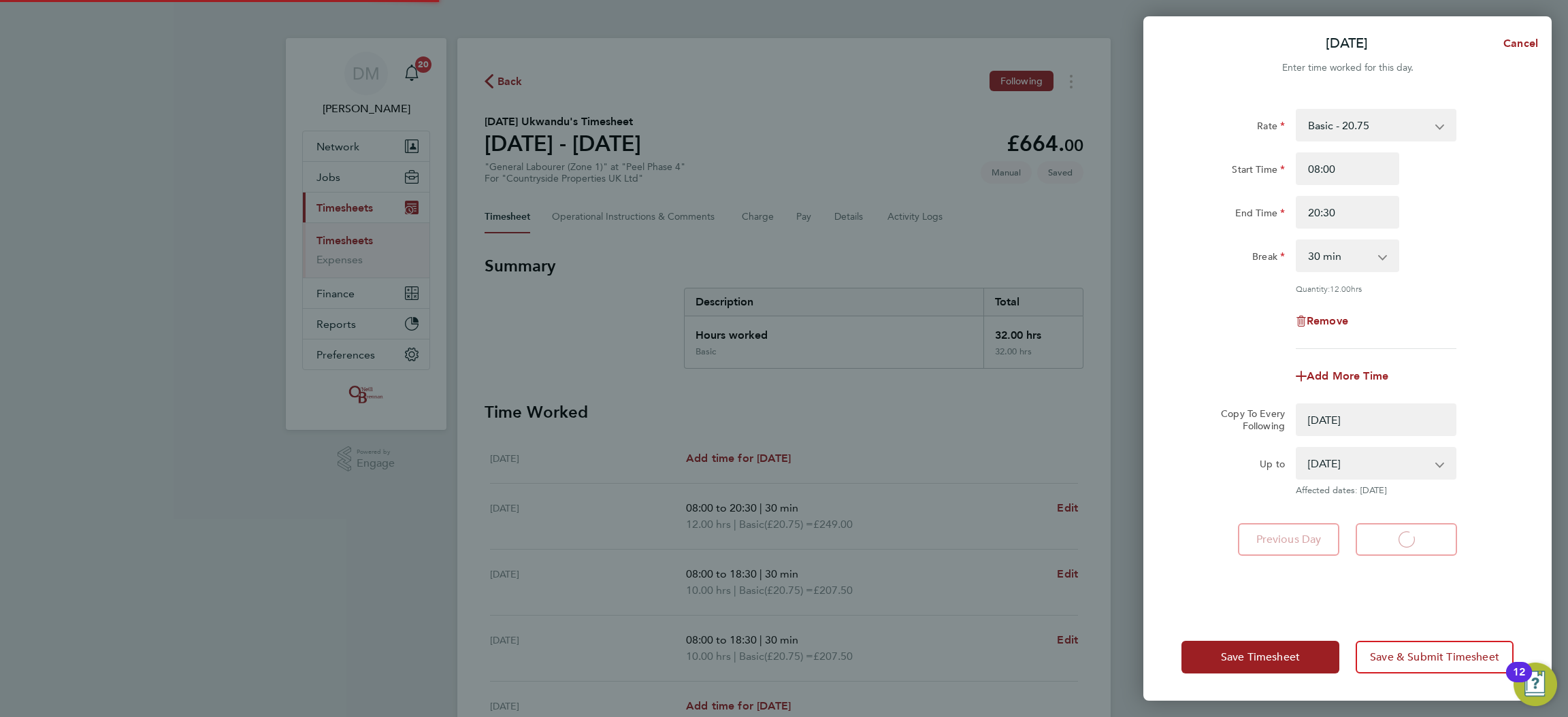
select select "0: null"
select select "30"
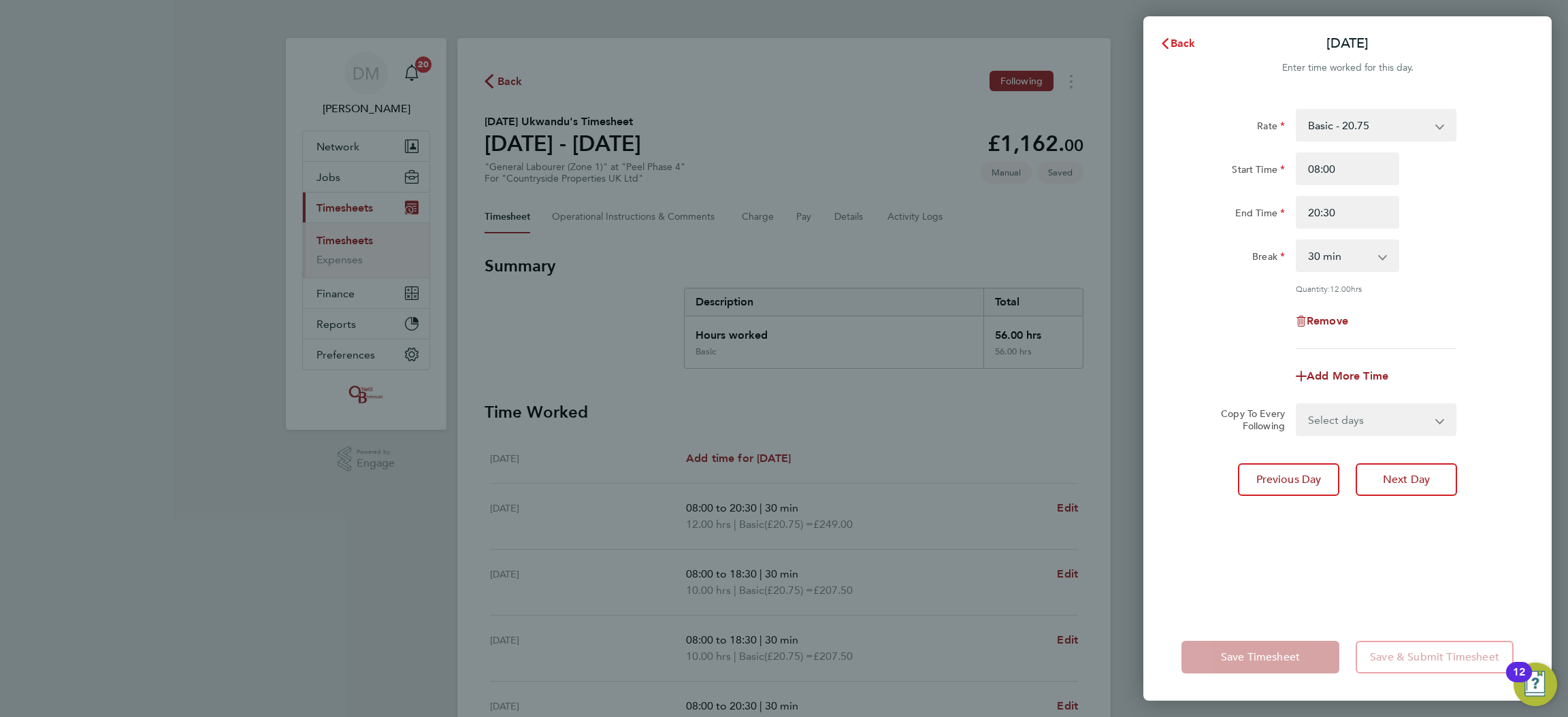
click at [1165, 39] on icon "button" at bounding box center [1165, 43] width 11 height 11
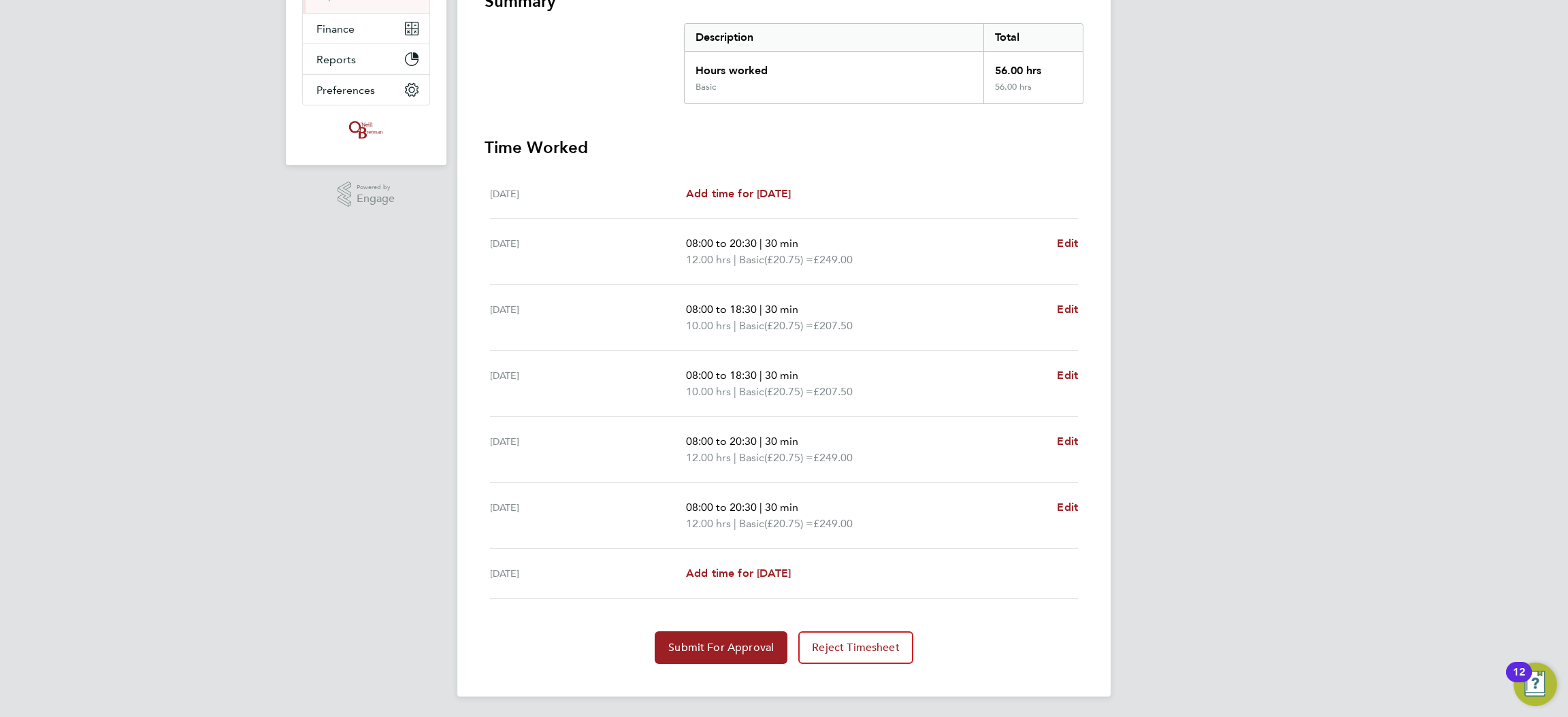
scroll to position [262, 0]
click at [1064, 379] on span "Edit" at bounding box center [1067, 378] width 21 height 13
select select "30"
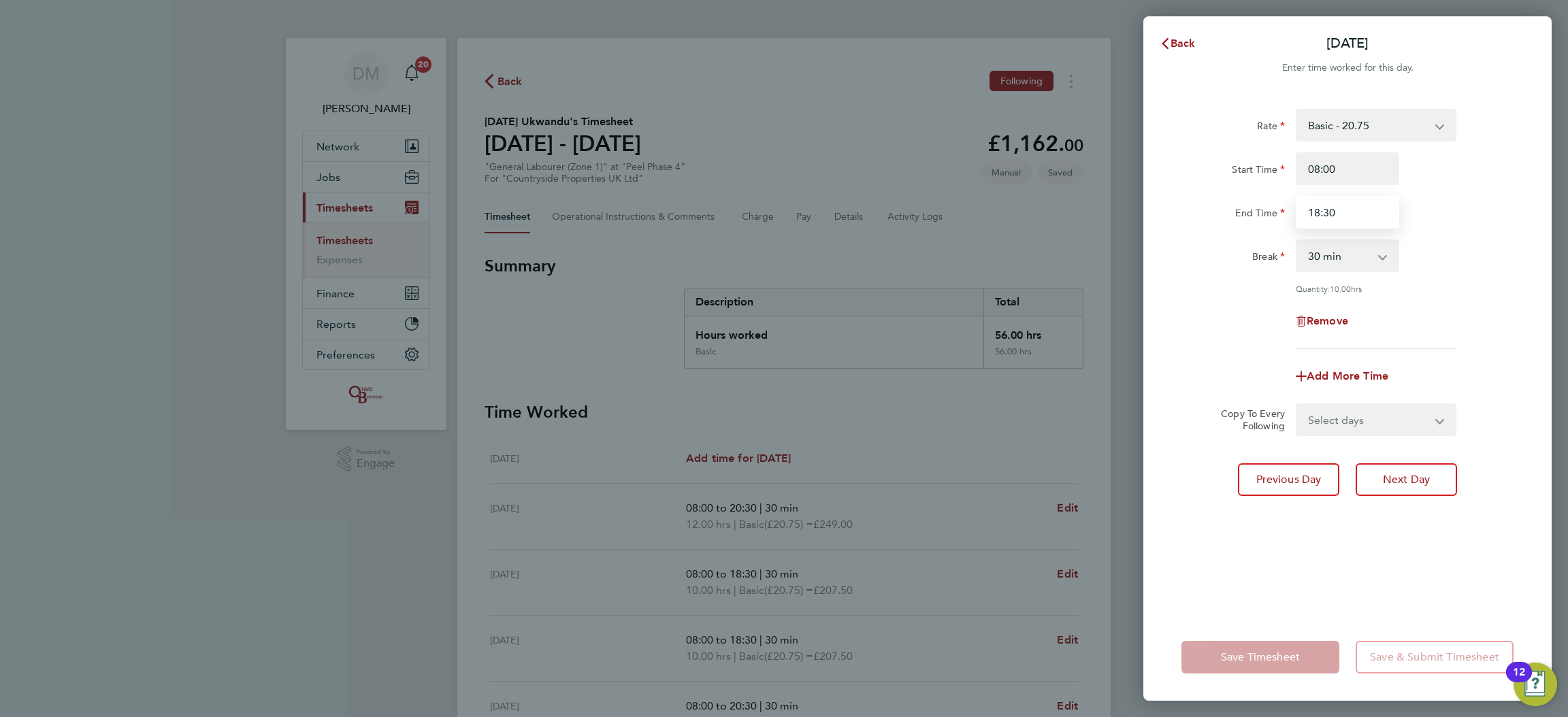
click at [1352, 208] on input "18:30" at bounding box center [1348, 212] width 104 height 33
drag, startPoint x: 1352, startPoint y: 208, endPoint x: 1116, endPoint y: 244, distance: 238.7
click at [1113, 248] on div "Back [DATE] Enter time worked for this day. Rate Basic - 20.75 Start Time 08:00…" at bounding box center [784, 358] width 1568 height 717
type input "20:30"
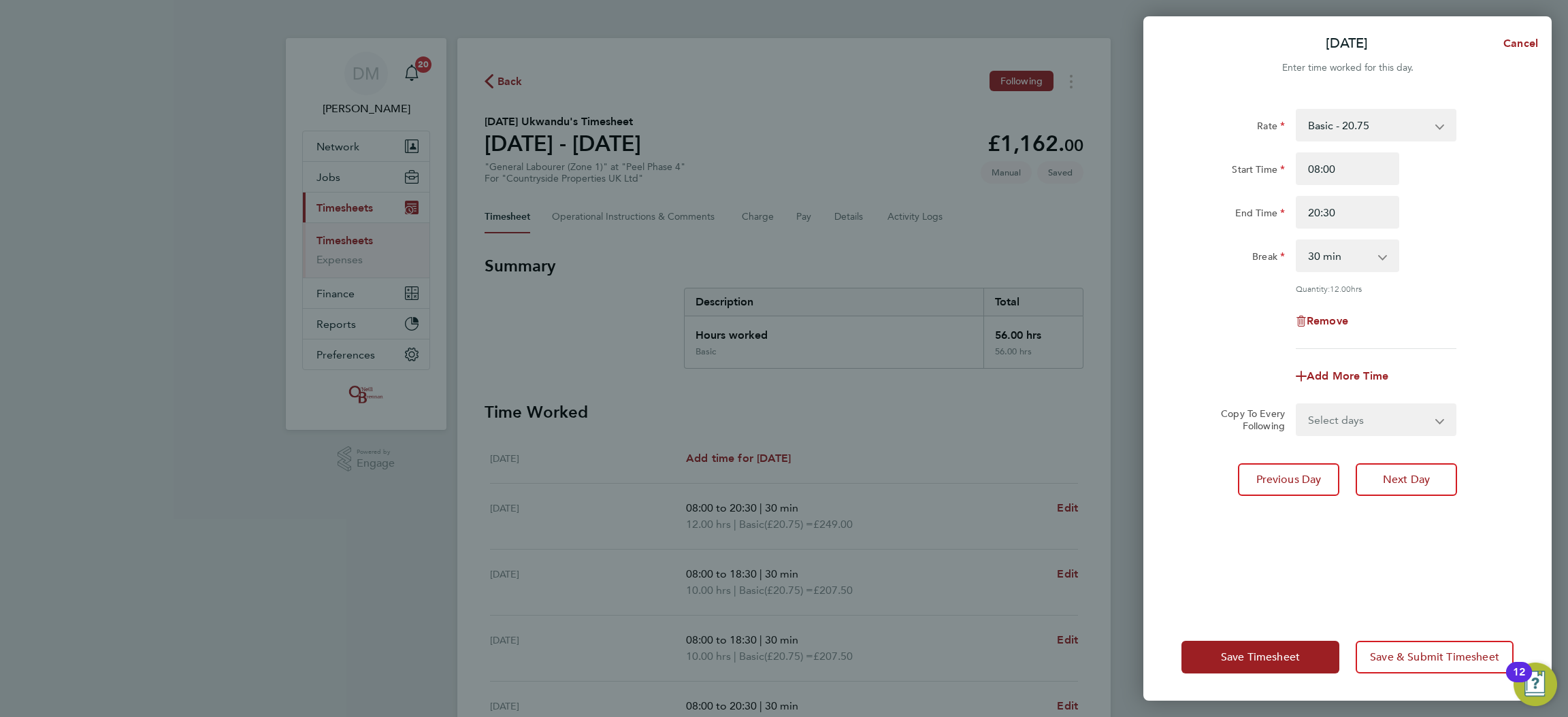
click at [1240, 604] on div "Rate Basic - 20.75 Start Time 08:00 End Time 20:30 Break 0 min 15 min 30 min 45…" at bounding box center [1347, 353] width 408 height 522
click at [1272, 655] on span "Save Timesheet" at bounding box center [1261, 657] width 79 height 13
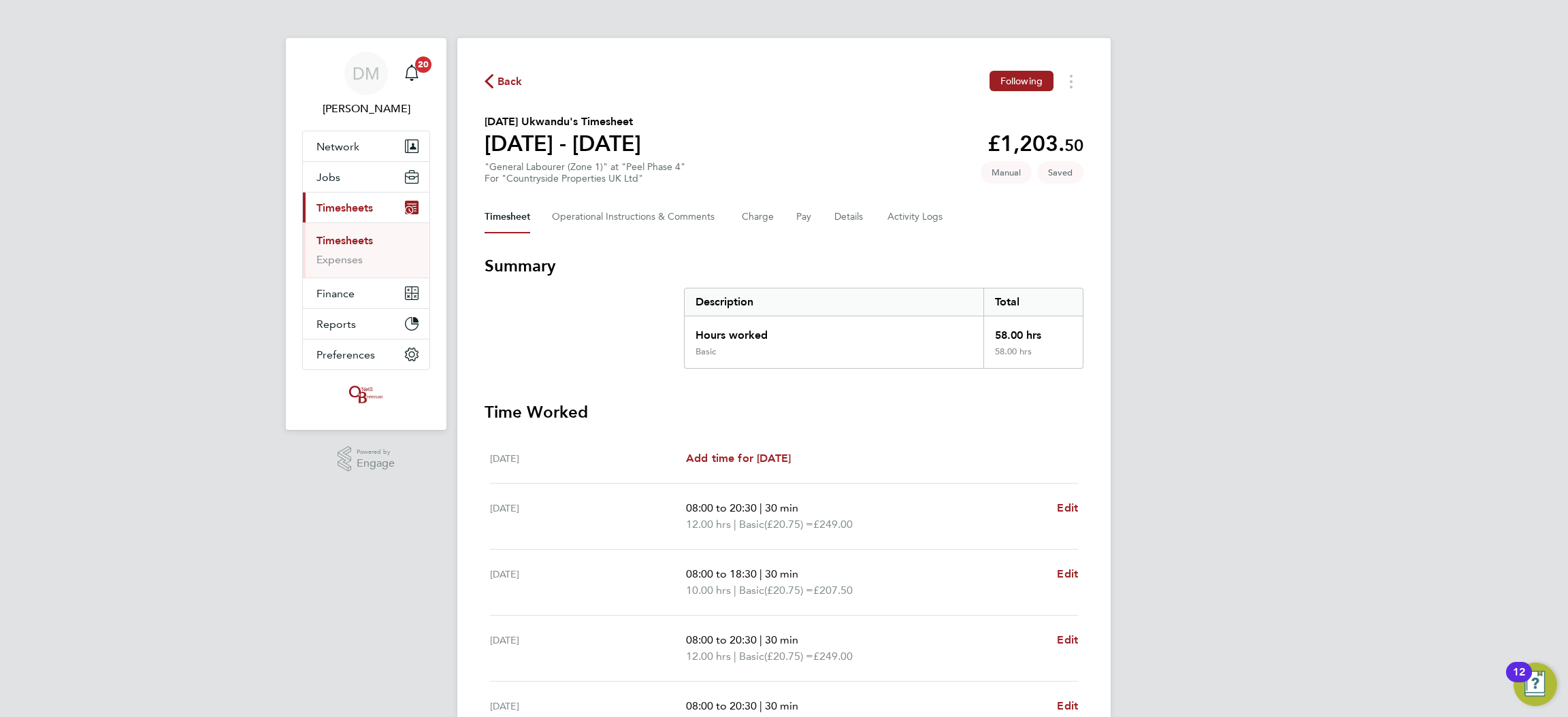
scroll to position [265, 0]
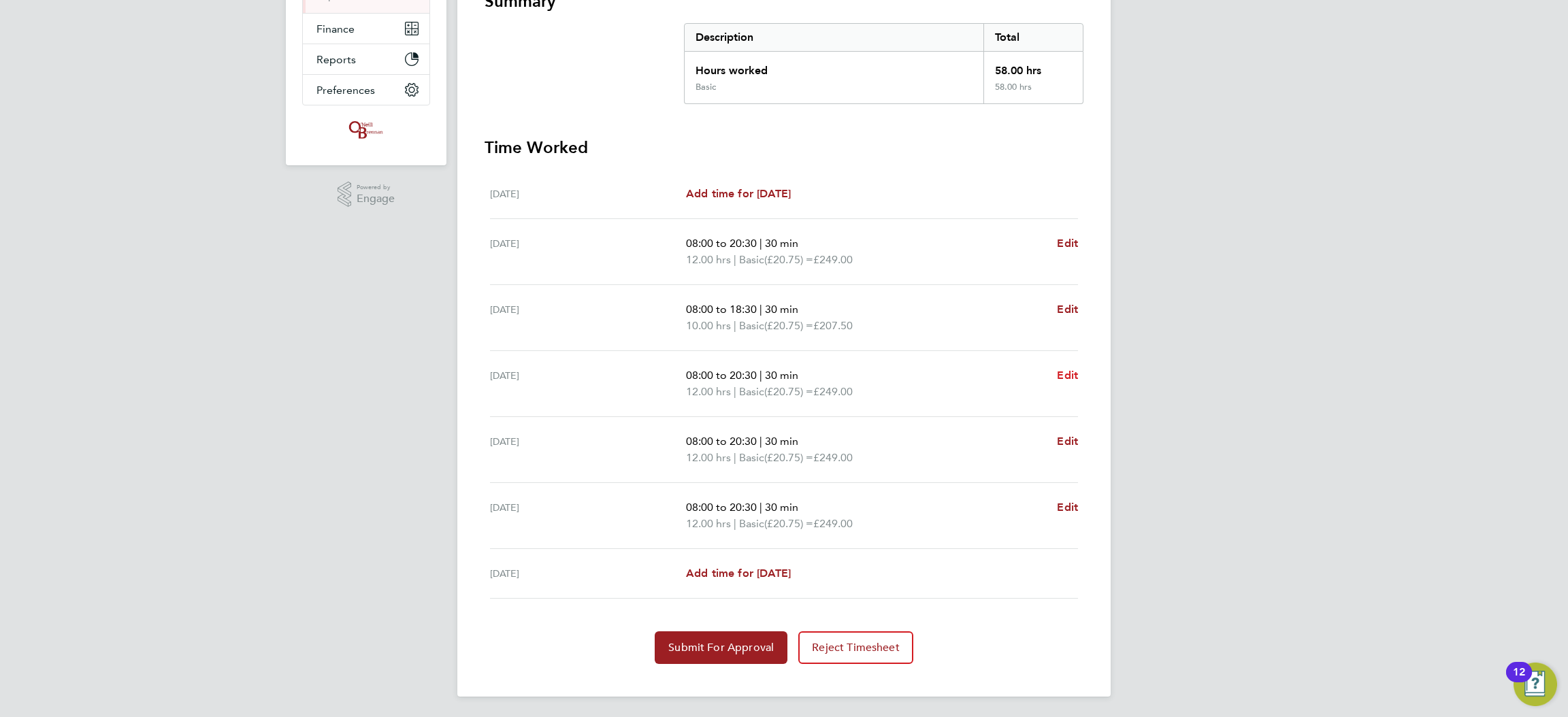
click at [1068, 370] on span "Edit" at bounding box center [1067, 375] width 21 height 13
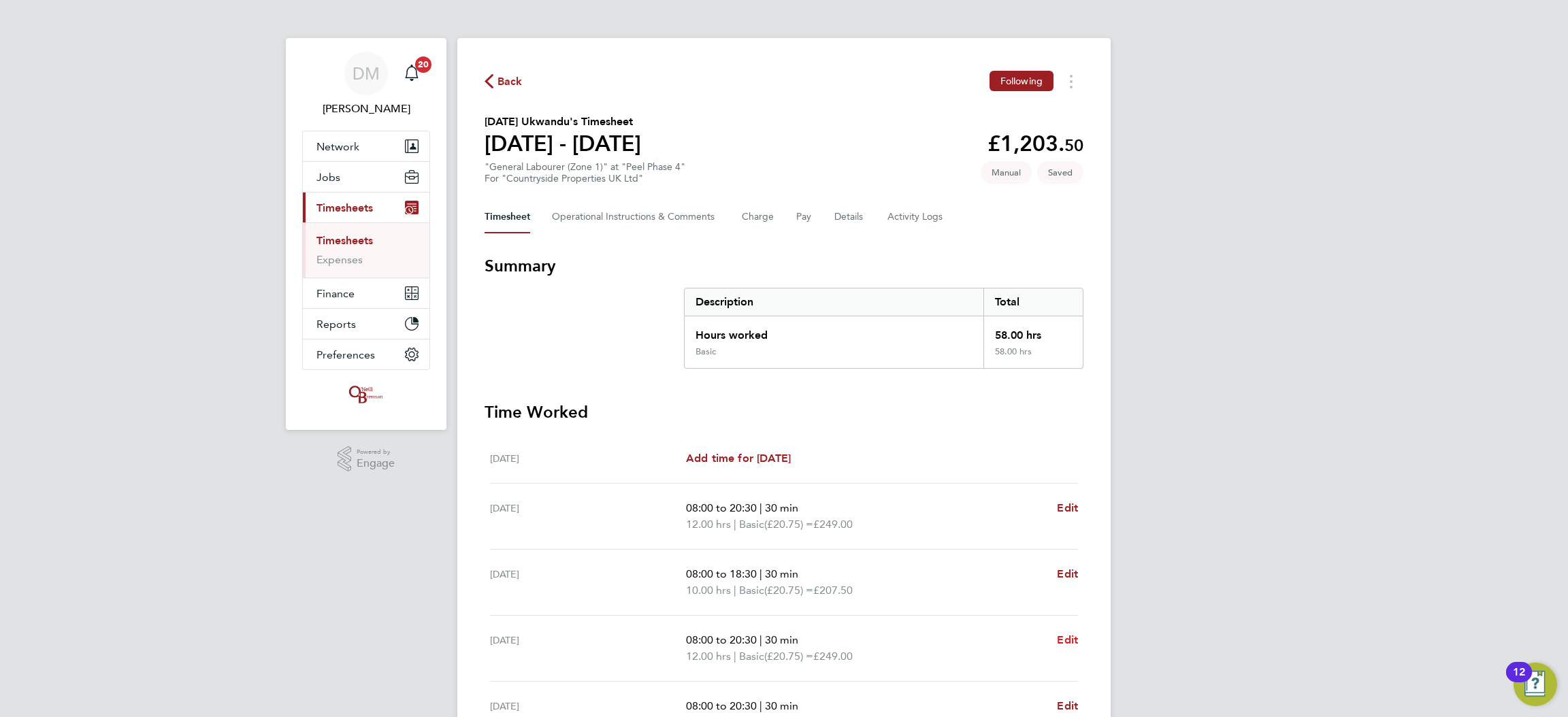
select select "30"
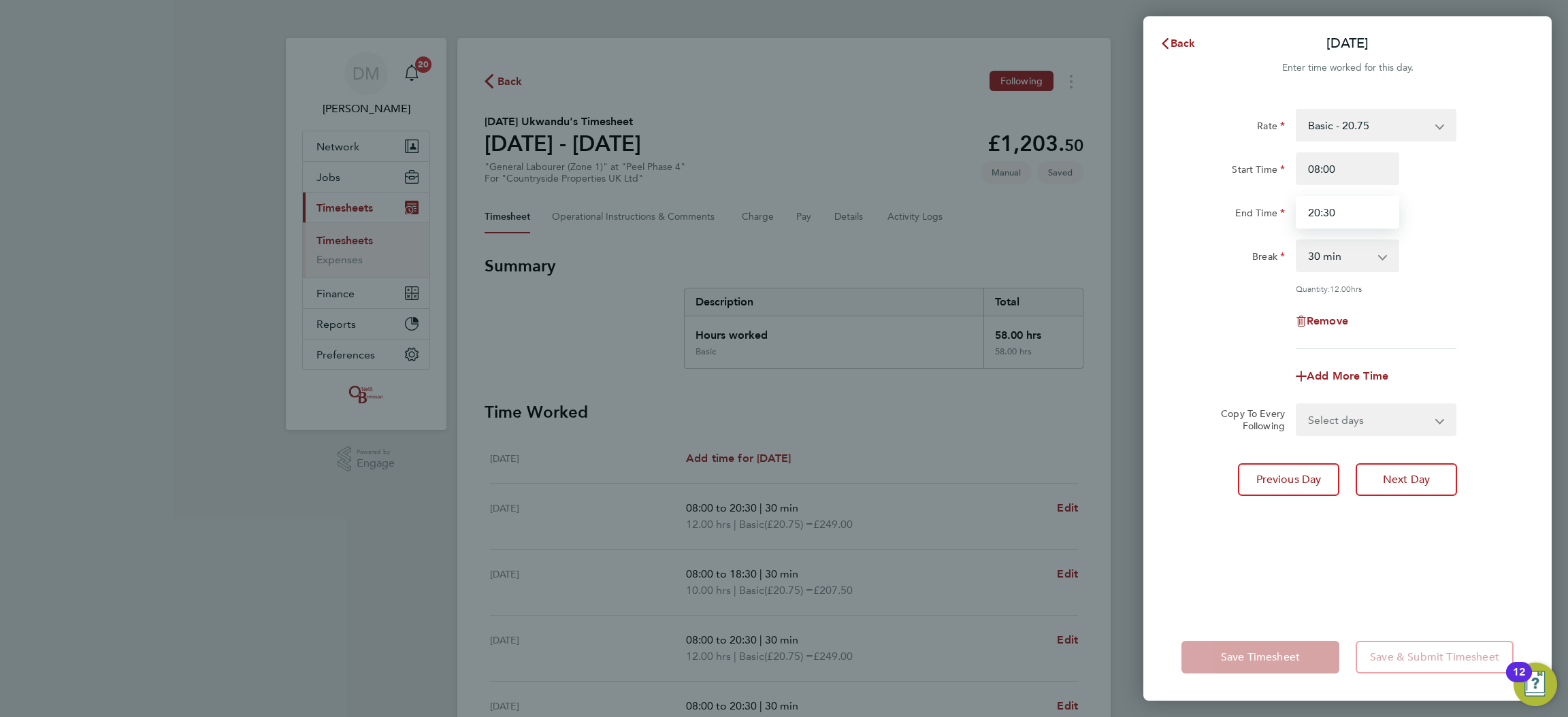
drag, startPoint x: 1396, startPoint y: 206, endPoint x: 1116, endPoint y: 219, distance: 280.3
click at [1116, 219] on div "Back [DATE] Enter time worked for this day. Rate Basic - 20.75 Start Time 08:00…" at bounding box center [784, 358] width 1568 height 717
type input "1"
type input "18:30"
click at [1221, 517] on div "Rate Basic - 20.75 Start Time 08:00 End Time 18:30 Break 0 min 15 min 30 min 45…" at bounding box center [1347, 353] width 408 height 522
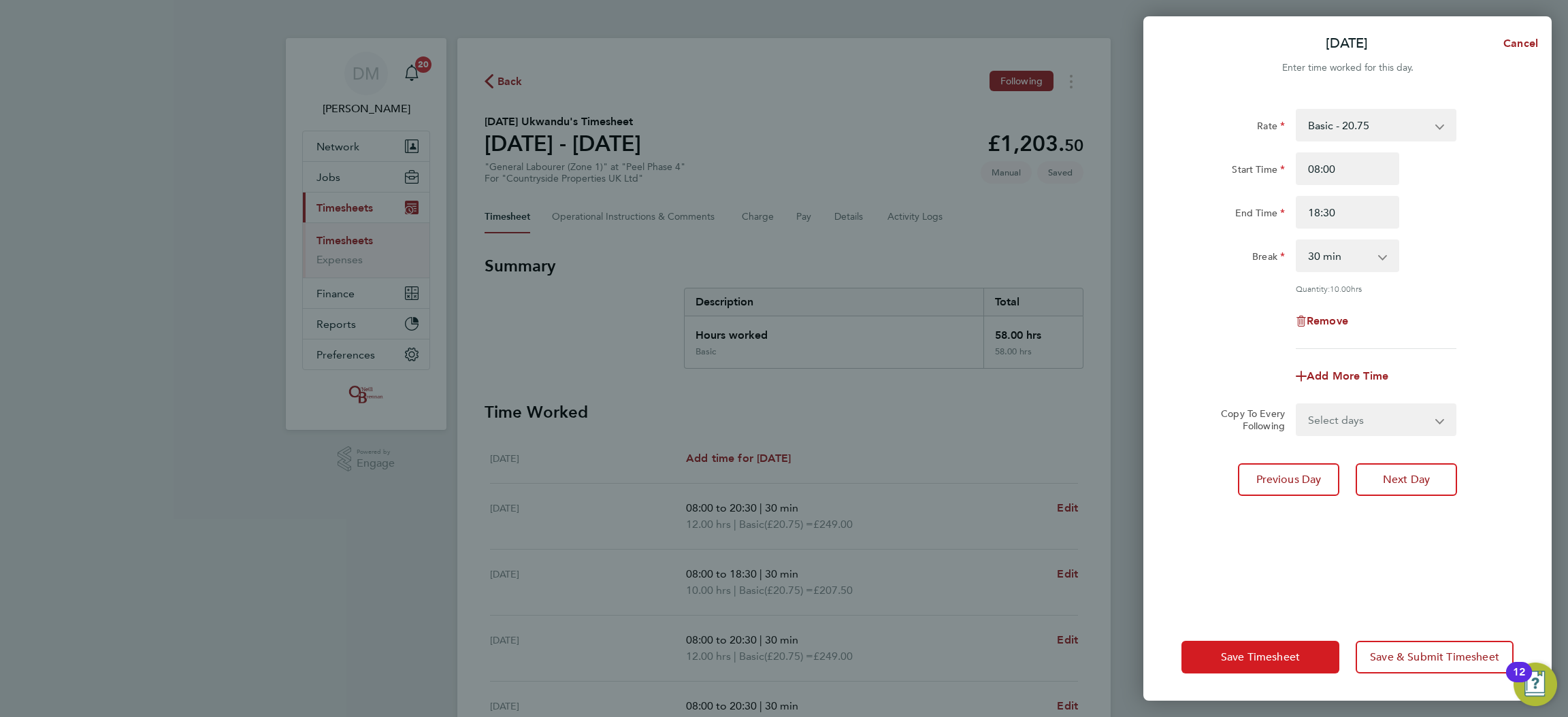
click at [1244, 655] on span "Save Timesheet" at bounding box center [1261, 657] width 79 height 13
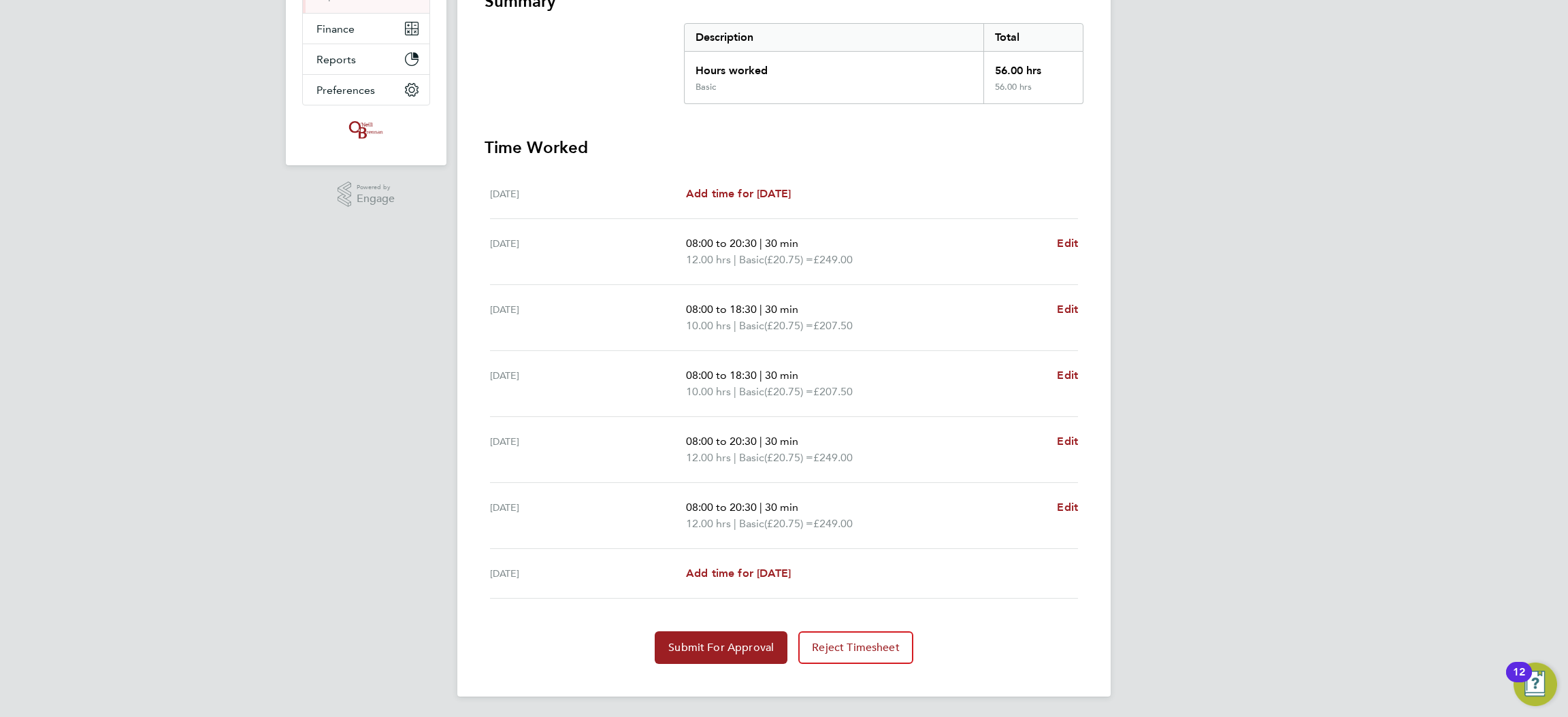
scroll to position [264, 0]
click at [1063, 316] on link "Edit" at bounding box center [1067, 310] width 21 height 16
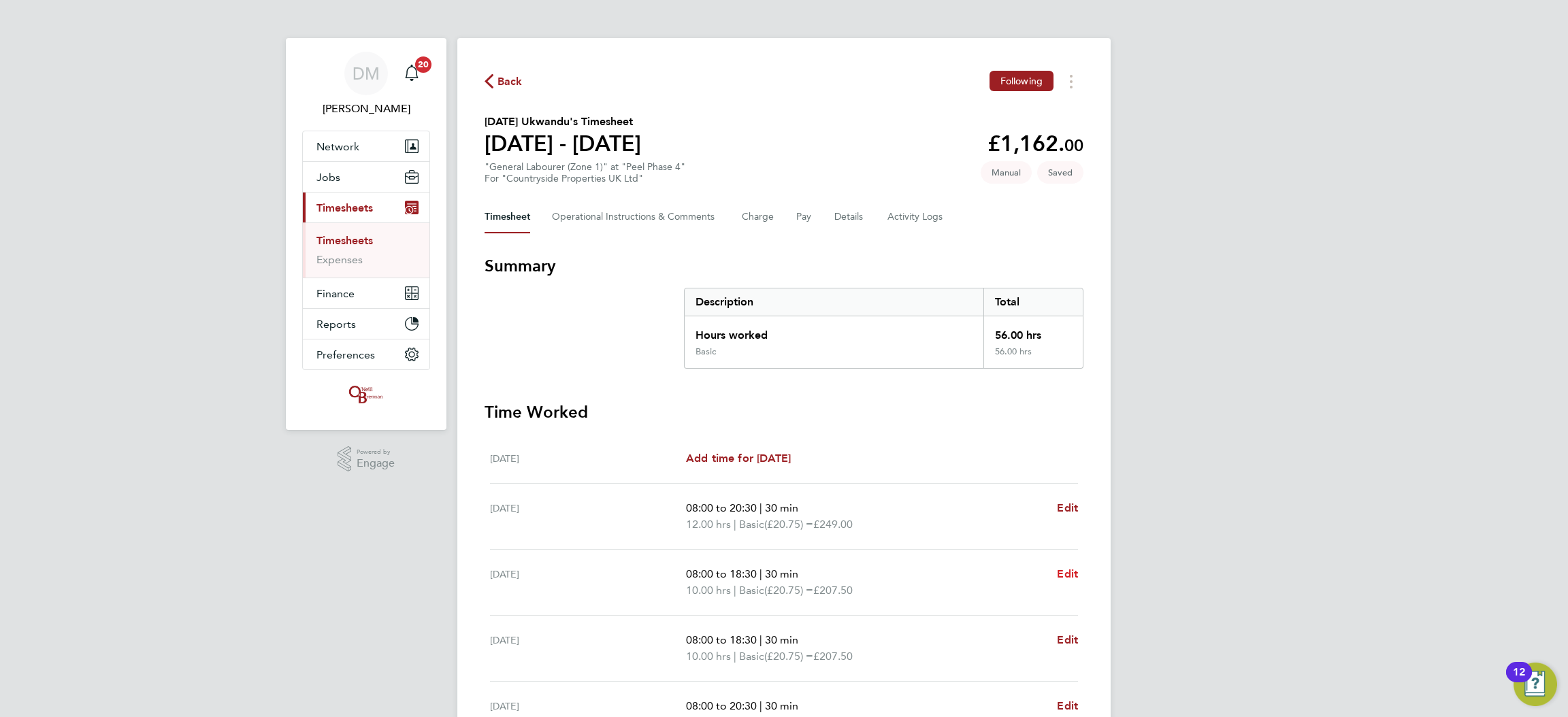
select select "30"
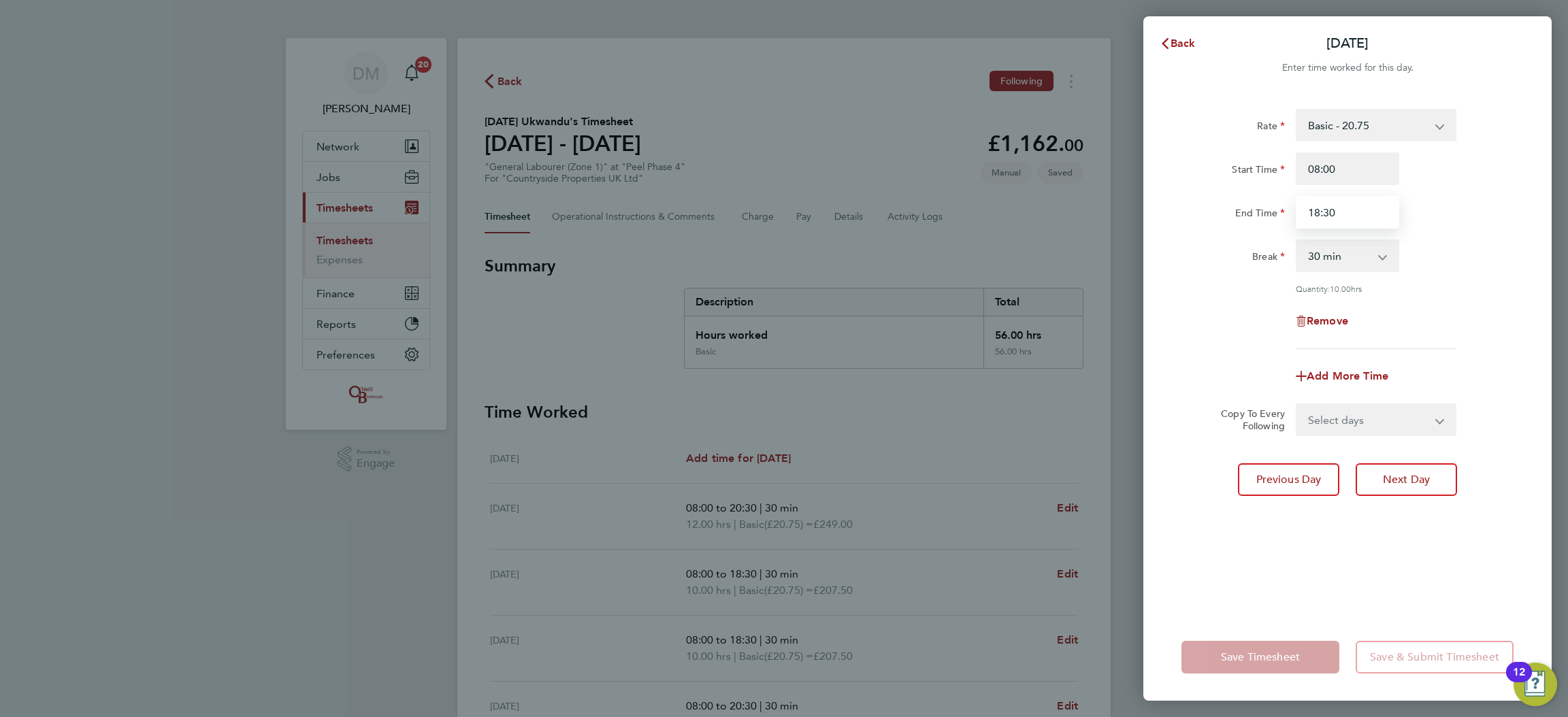
drag, startPoint x: 1347, startPoint y: 215, endPoint x: 1211, endPoint y: 218, distance: 136.0
click at [1211, 218] on div "End Time 18:30" at bounding box center [1348, 212] width 343 height 33
type input "20:30"
click at [1211, 340] on div "Rate Basic - 20.75 Start Time 08:00 End Time 20:30 Break 0 min 15 min 30 min 45…" at bounding box center [1347, 229] width 332 height 240
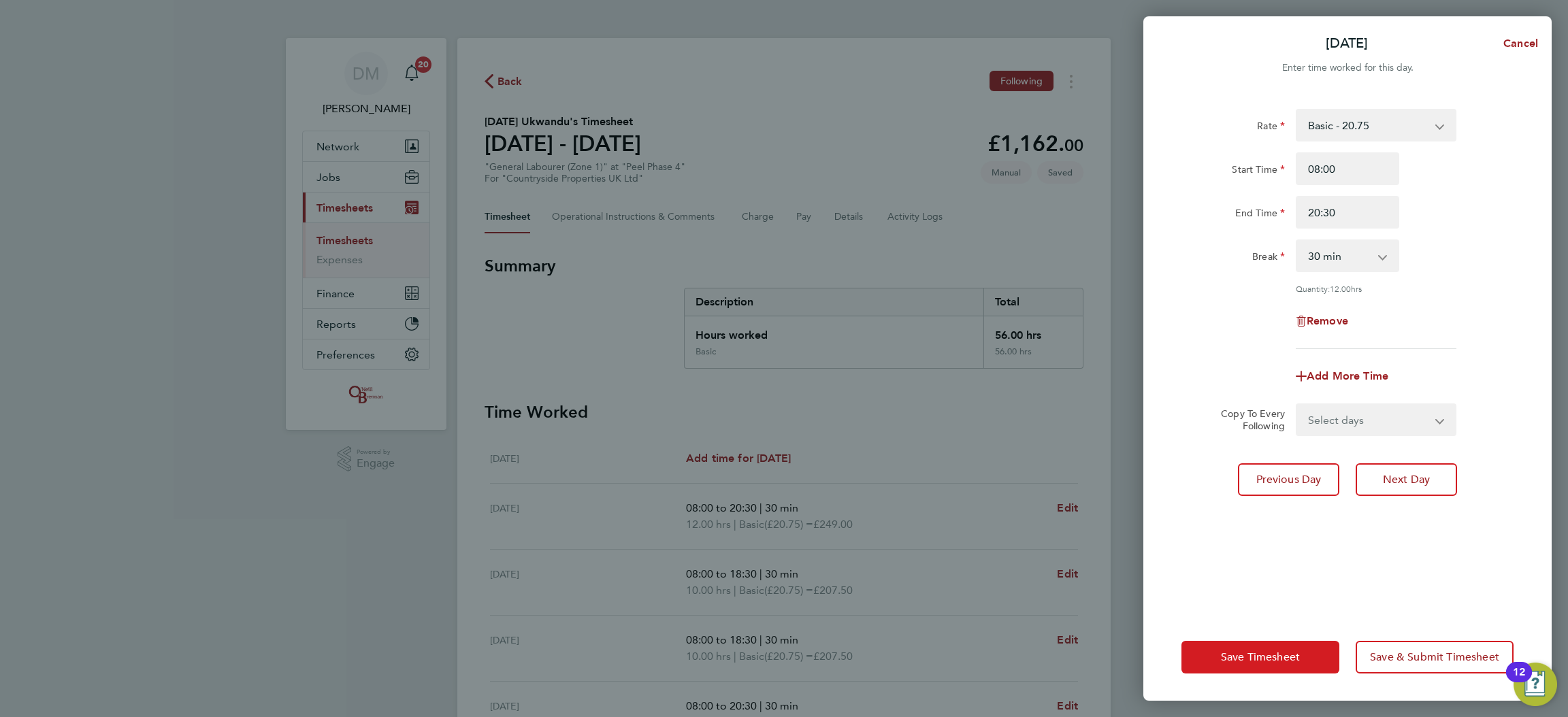
click at [1255, 660] on span "Save Timesheet" at bounding box center [1261, 657] width 79 height 13
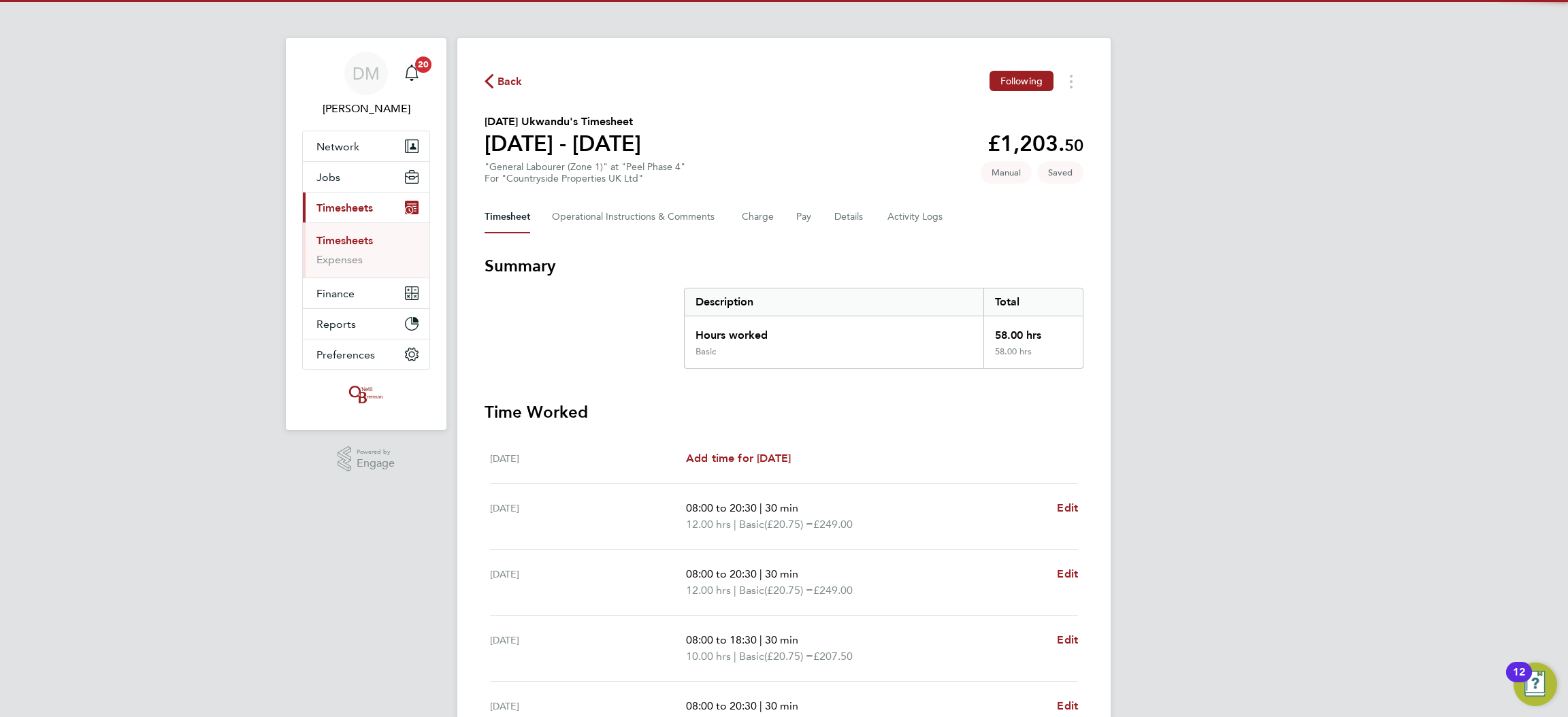
scroll to position [265, 0]
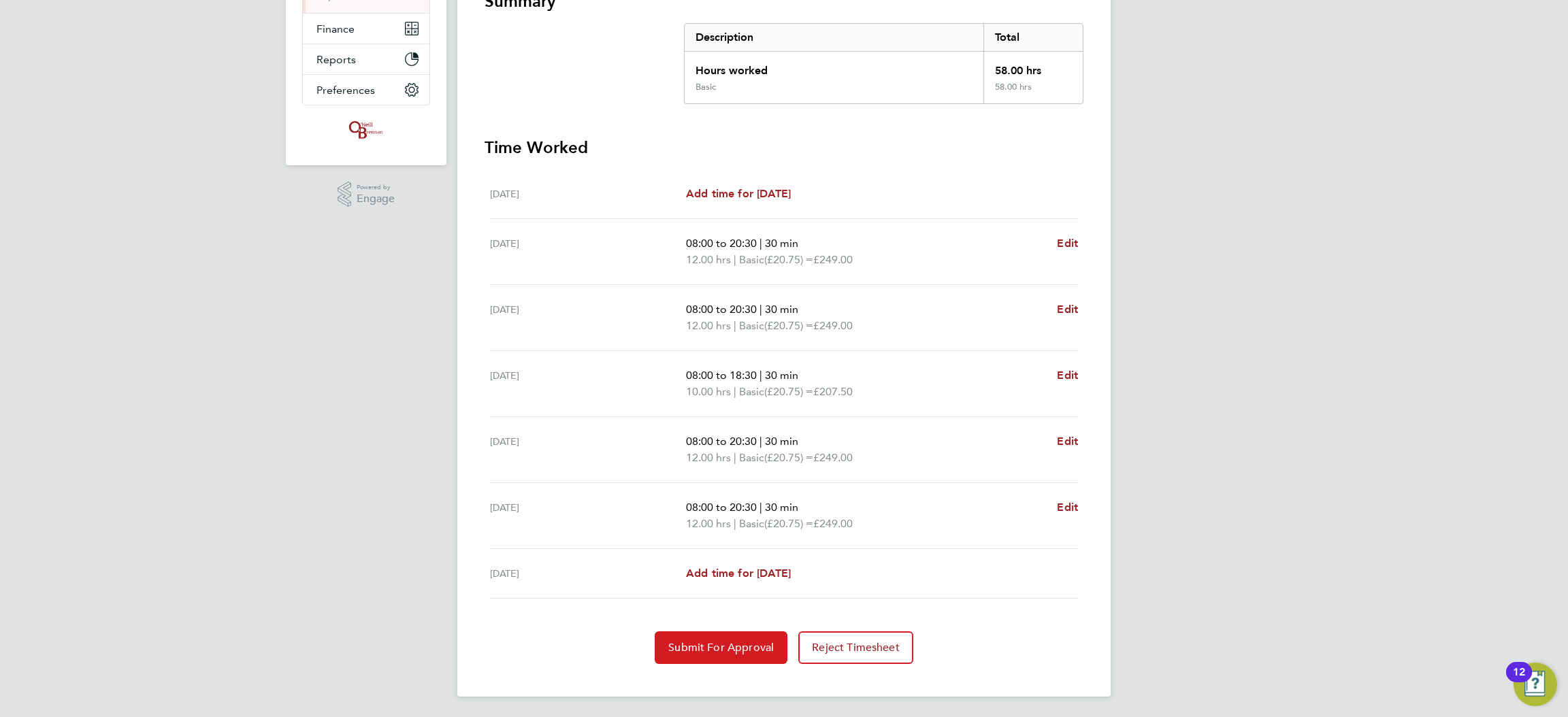
click at [728, 641] on span "Submit For Approval" at bounding box center [721, 648] width 106 height 13
